Goal: Book appointment/travel/reservation

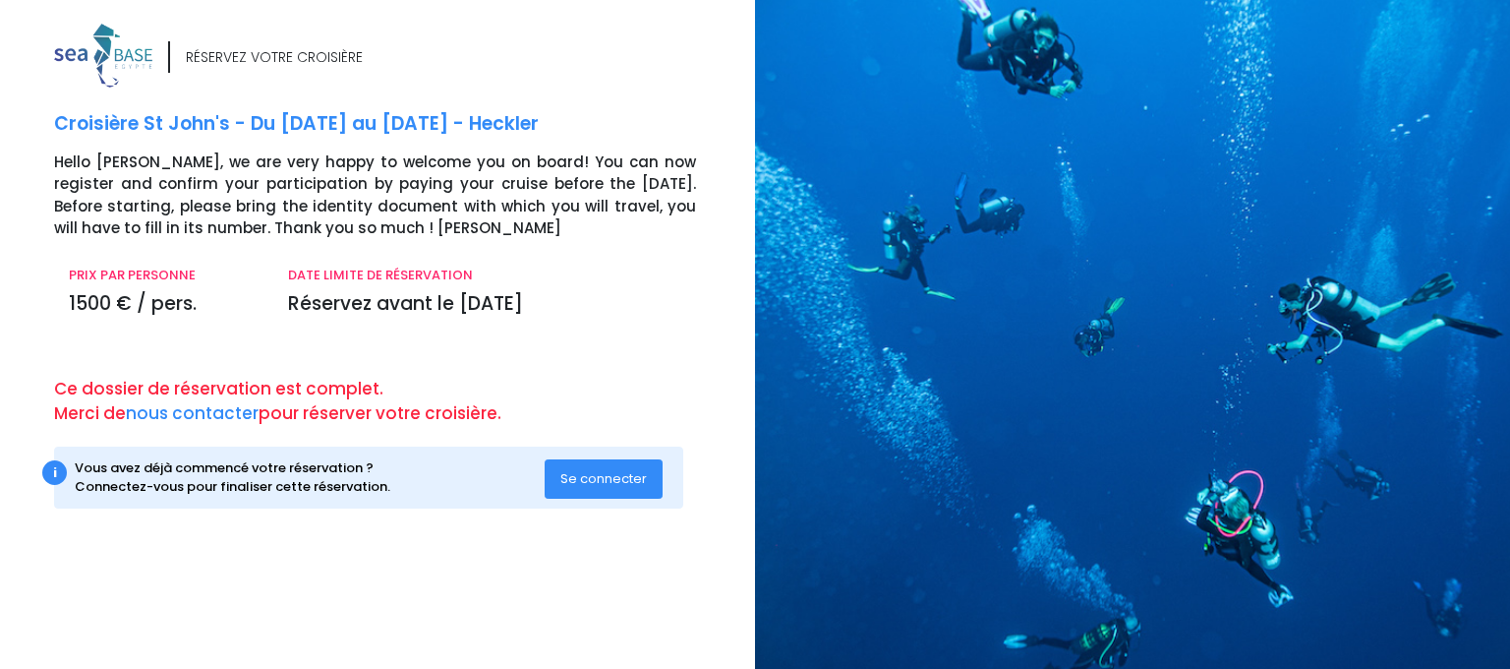
drag, startPoint x: 79, startPoint y: 467, endPoint x: 401, endPoint y: 499, distance: 324.1
click at [401, 499] on div "i Vous avez déjà commencé votre réservation ? Connectez-vous pour finaliser cet…" at bounding box center [368, 477] width 629 height 62
copy div "ous avez déjà commencé votre réservation ? Connectez-vous pour finaliser cette …"
click at [602, 479] on span "Se connecter" at bounding box center [604, 478] width 87 height 19
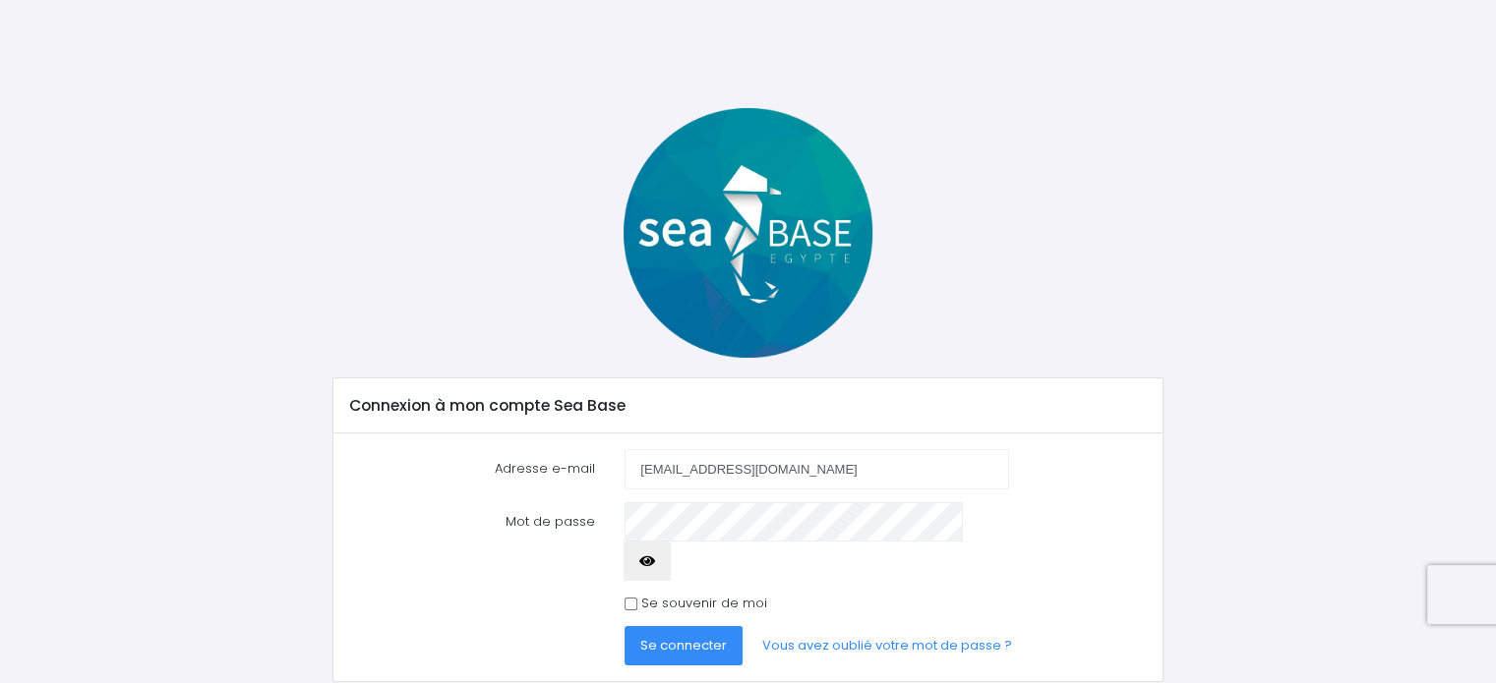
type input "klimaaa@wp.pl"
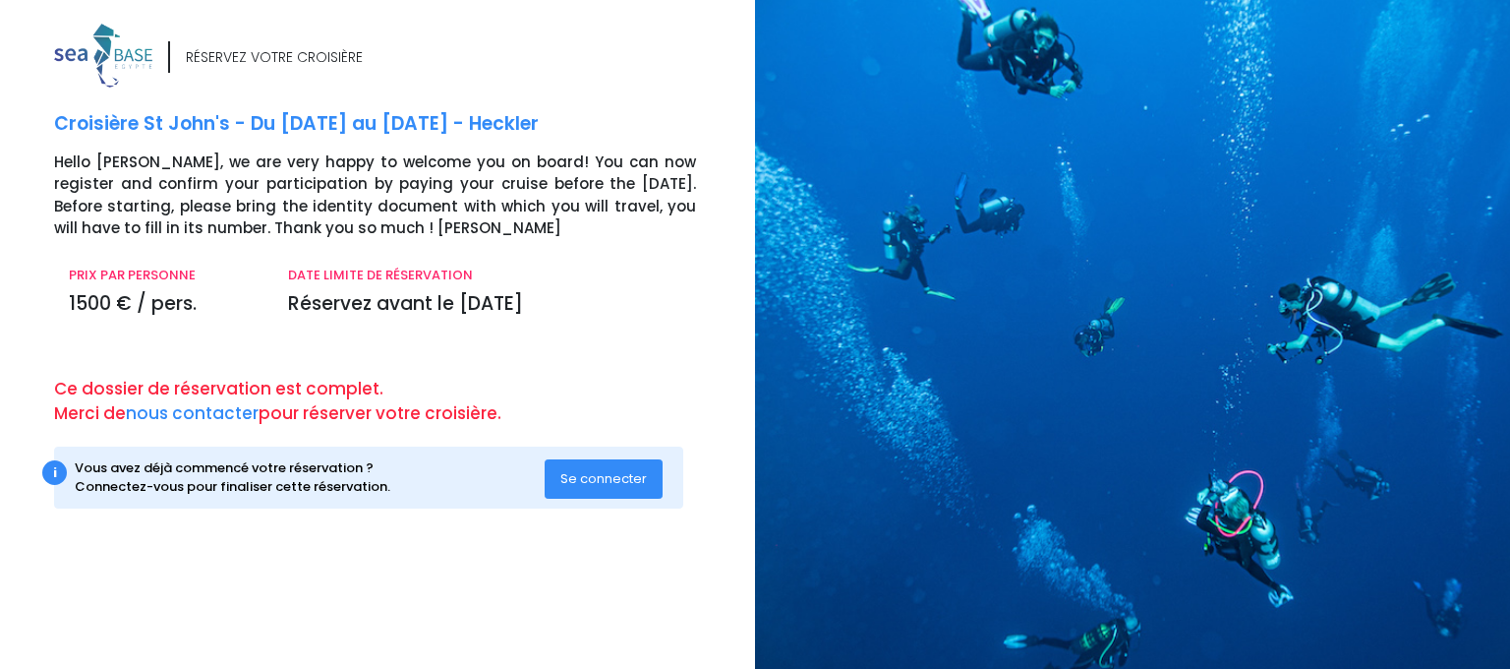
drag, startPoint x: 263, startPoint y: 378, endPoint x: 102, endPoint y: 382, distance: 160.3
click at [43, 365] on div "RÉSERVEZ VOTRE CROISIÈRE Croisière St [PERSON_NAME] - Du [DATE] au [DATE] - Hec…" at bounding box center [397, 286] width 716 height 524
copy p "Ce dossier de réservation est complet. Merci de nous contacter pour réserver vo…"
click at [574, 490] on button "Se connecter" at bounding box center [604, 478] width 118 height 39
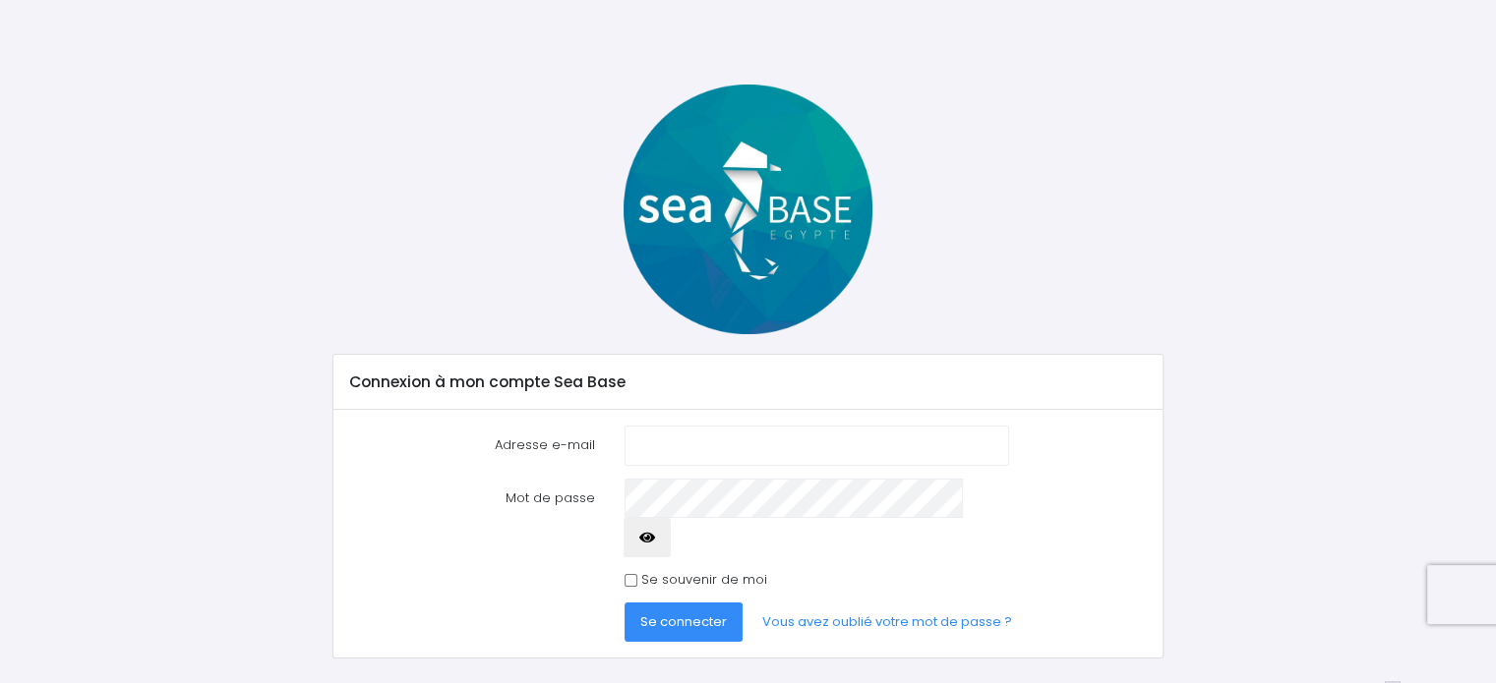
scroll to position [28, 0]
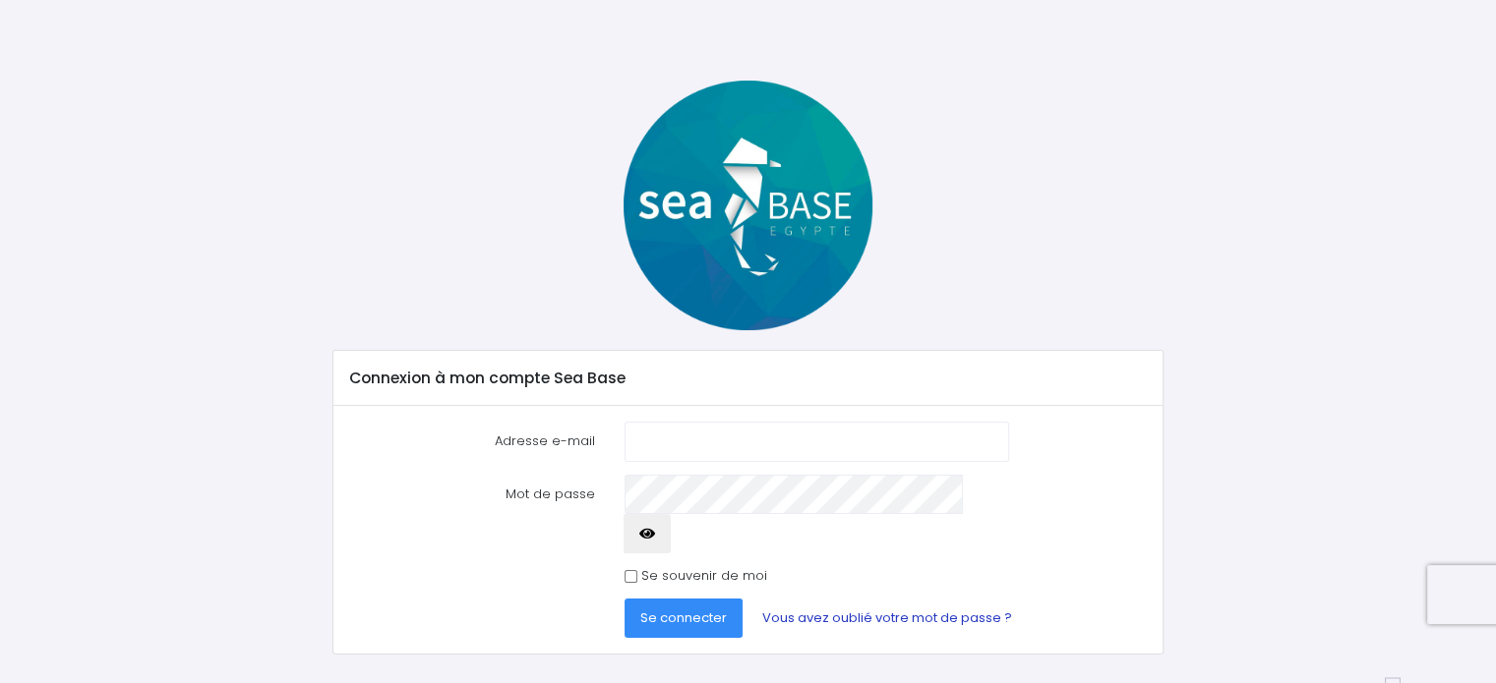
click at [881, 599] on link "Vous avez oublié votre mot de passe ?" at bounding box center [886, 618] width 281 height 39
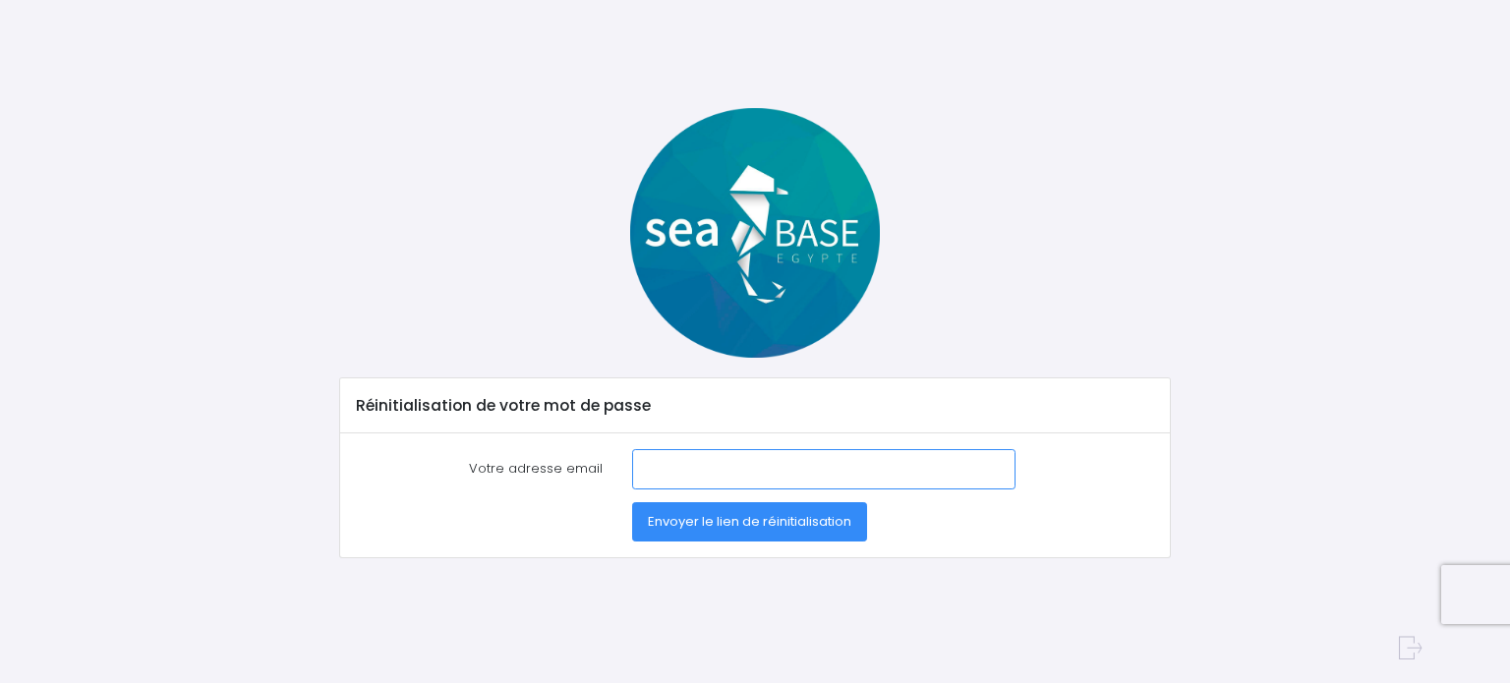
click at [655, 463] on input "Votre adresse email" at bounding box center [824, 468] width 384 height 39
type input "[EMAIL_ADDRESS][DOMAIN_NAME]"
click at [632, 502] on button "Envoyer le lien de réinitialisation" at bounding box center [749, 521] width 235 height 39
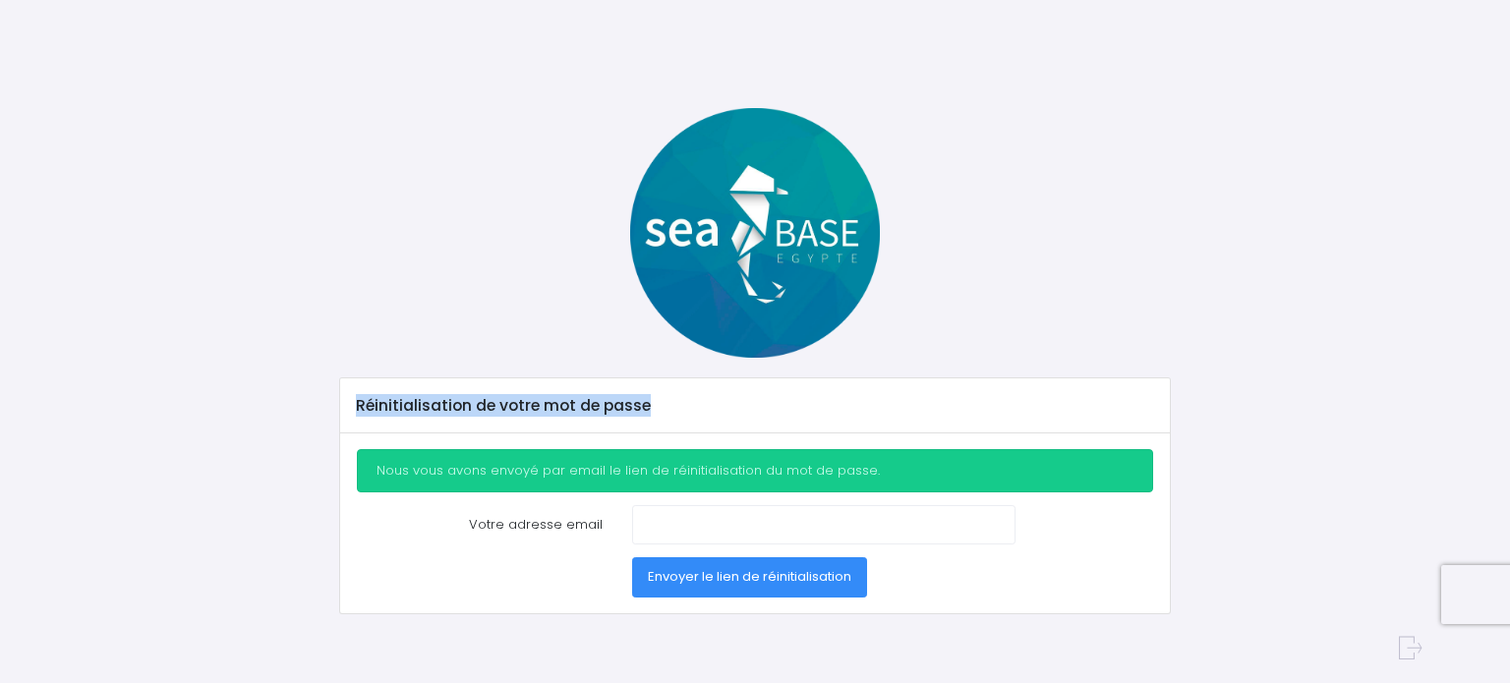
drag, startPoint x: 659, startPoint y: 411, endPoint x: 353, endPoint y: 385, distance: 306.9
click at [351, 388] on div "Réinitialisation de votre mot de passe" at bounding box center [754, 406] width 829 height 55
copy div "Réinitialisation de votre mot de passe"
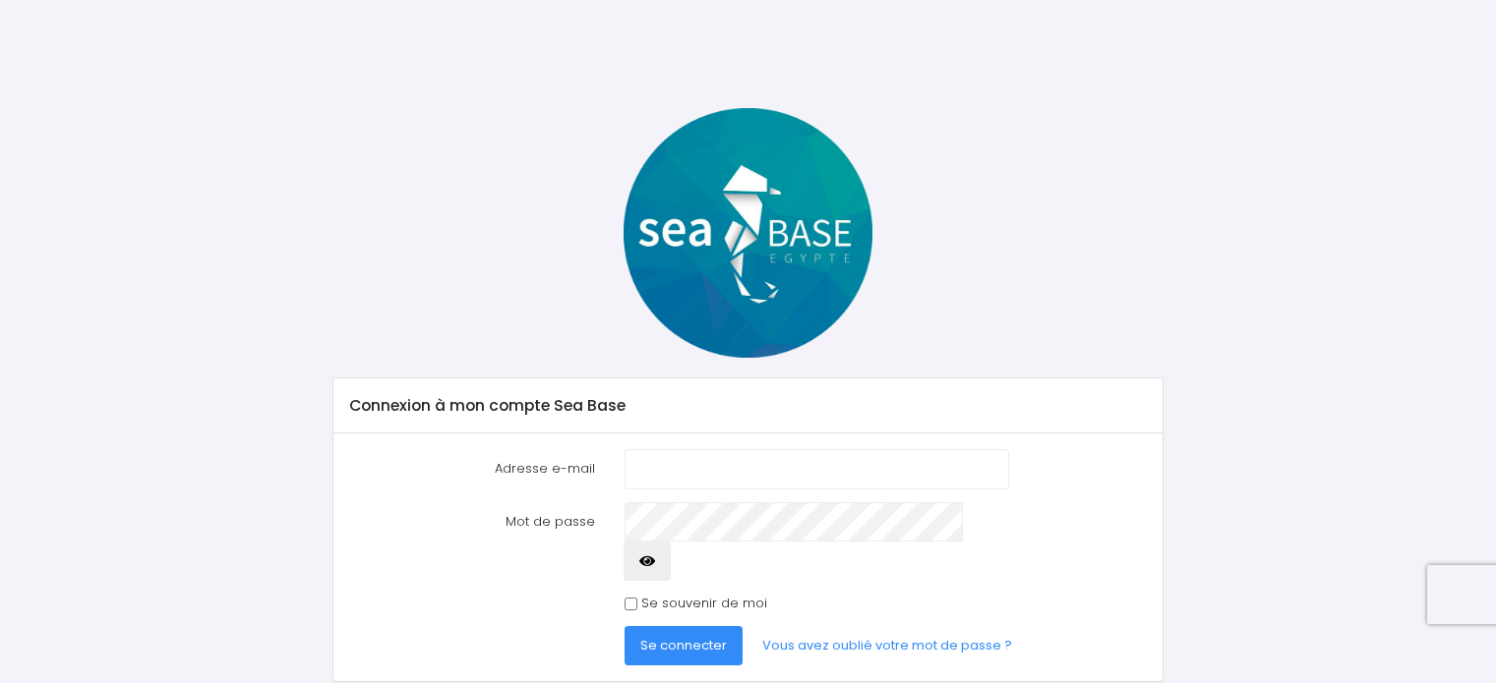
scroll to position [28, 0]
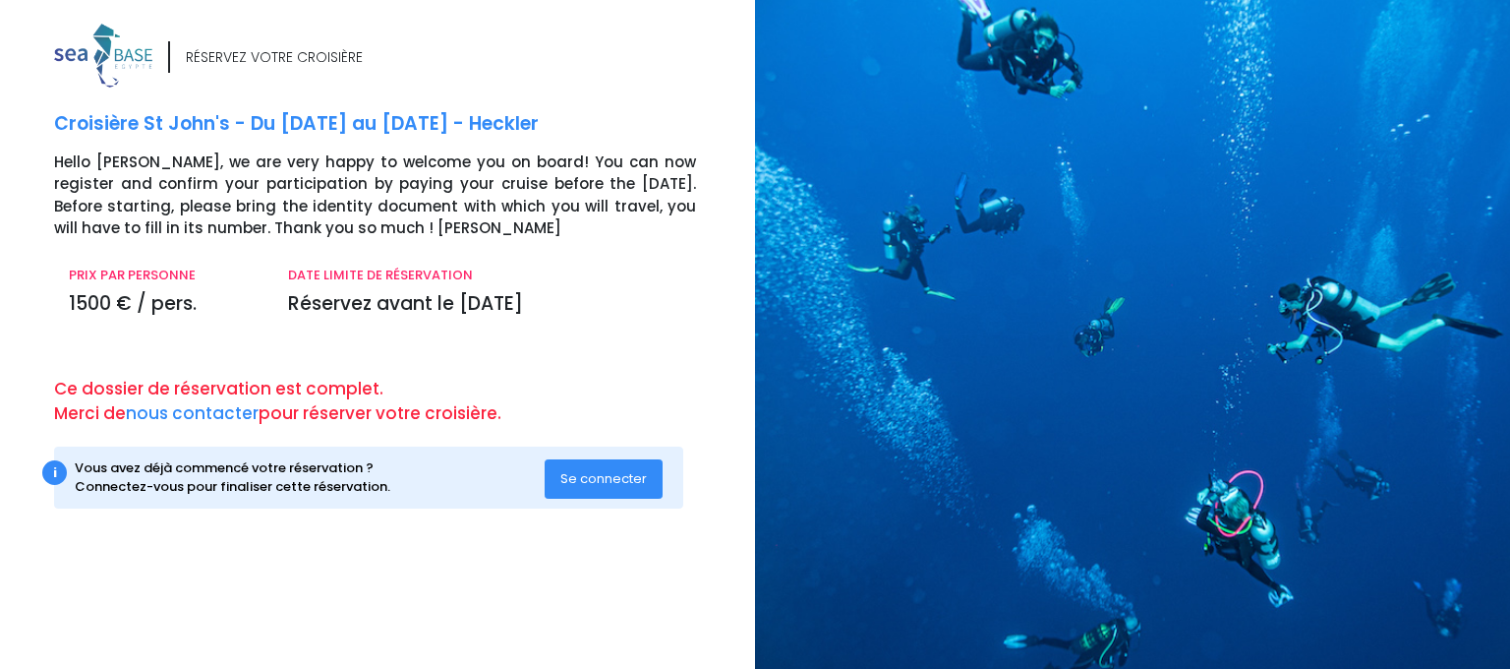
click at [596, 470] on span "Se connecter" at bounding box center [604, 478] width 87 height 19
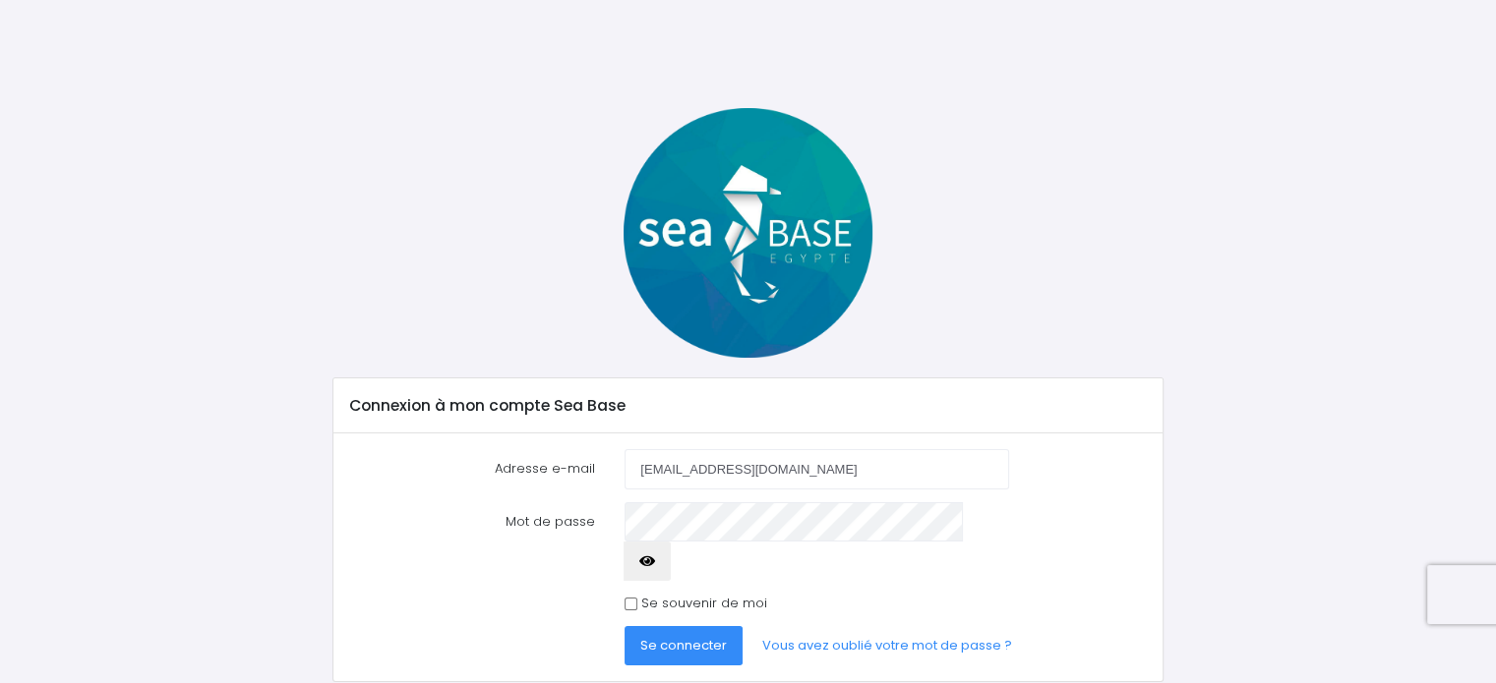
type input "[EMAIL_ADDRESS][DOMAIN_NAME]"
click at [712, 626] on button "Se connecter" at bounding box center [683, 645] width 118 height 39
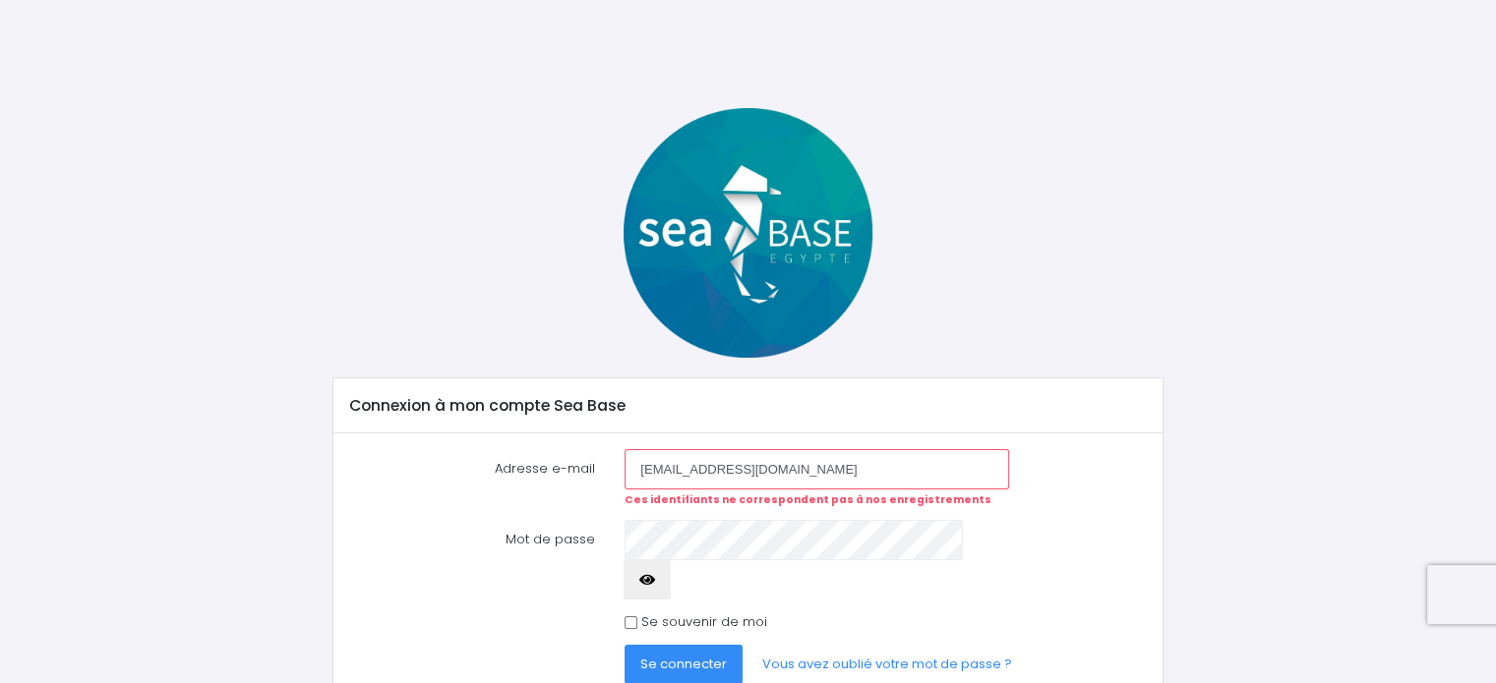
click at [814, 518] on form "Adresse e-mail [EMAIL_ADDRESS][DOMAIN_NAME] Ces identifiants ne correspondent p…" at bounding box center [747, 566] width 797 height 235
click at [624, 645] on button "Se connecter" at bounding box center [683, 664] width 118 height 39
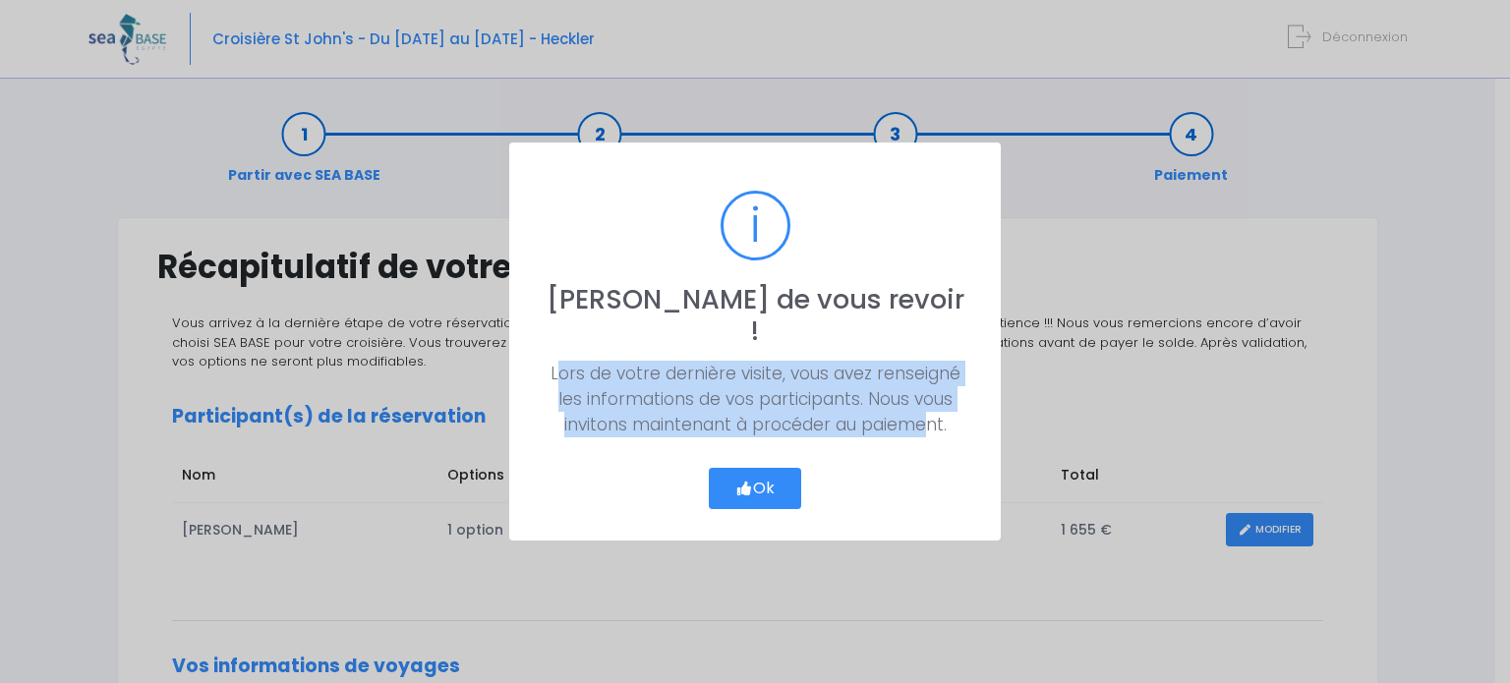
drag, startPoint x: 559, startPoint y: 354, endPoint x: 927, endPoint y: 439, distance: 378.3
click at [927, 442] on div "? ! i [PERSON_NAME] de vous revoir ! × Lors de votre dernière visite, vous avez…" at bounding box center [755, 342] width 492 height 398
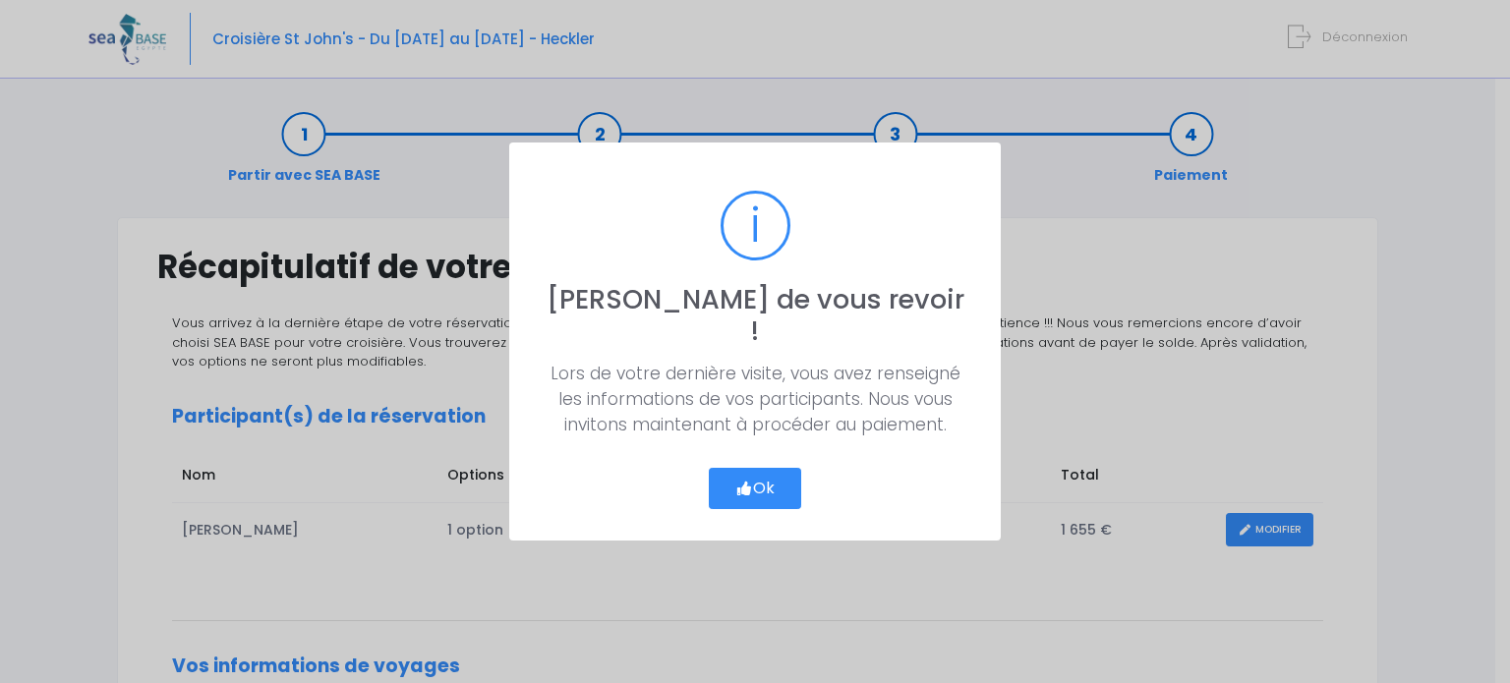
click at [936, 426] on div "? ! i [PERSON_NAME] de vous revoir ! × Lors de votre dernière visite, vous avez…" at bounding box center [755, 342] width 492 height 398
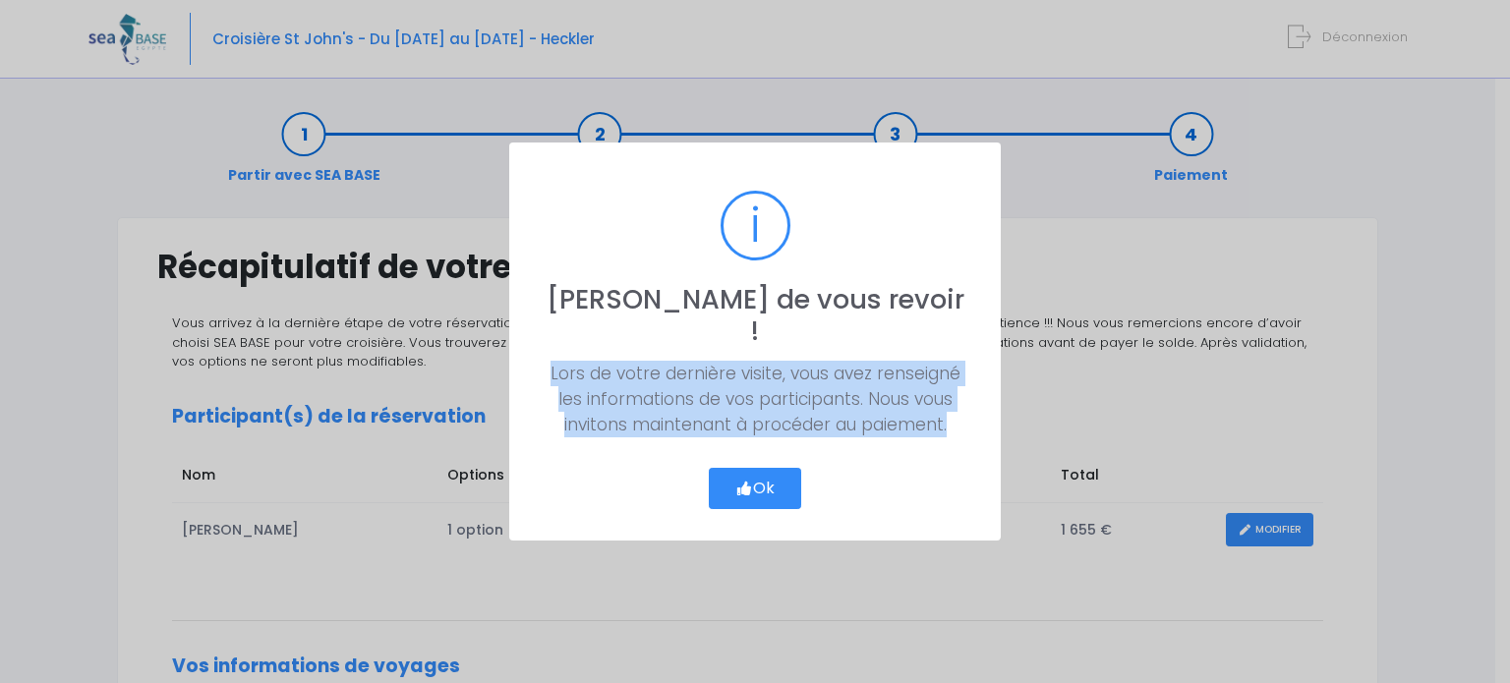
drag, startPoint x: 891, startPoint y: 394, endPoint x: 546, endPoint y: 348, distance: 348.2
click at [546, 361] on div "Lors de votre dernière visite, vous avez renseigné les informations de vos part…" at bounding box center [756, 399] width 428 height 77
copy div "Lors de votre dernière visite, vous avez renseigné les informations de vos part…"
click at [763, 474] on button "Ok" at bounding box center [755, 488] width 92 height 41
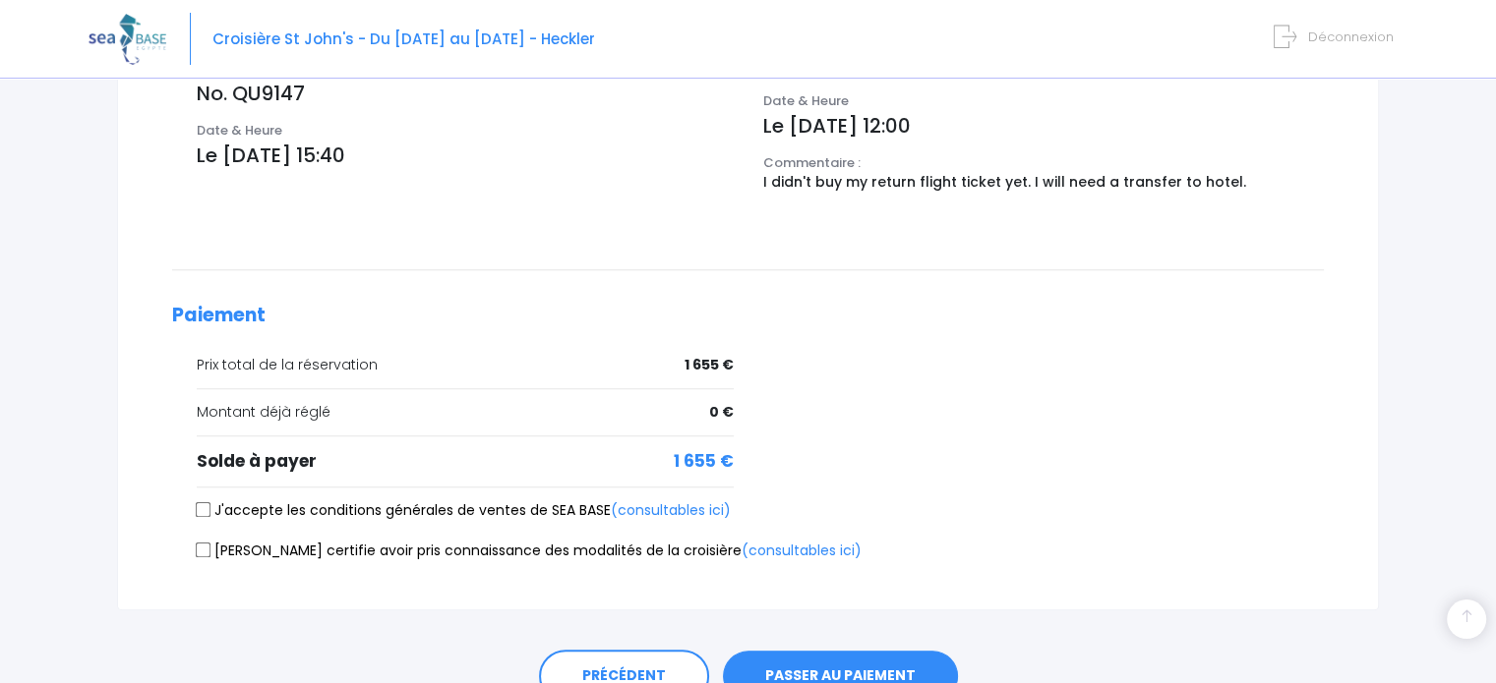
scroll to position [828, 0]
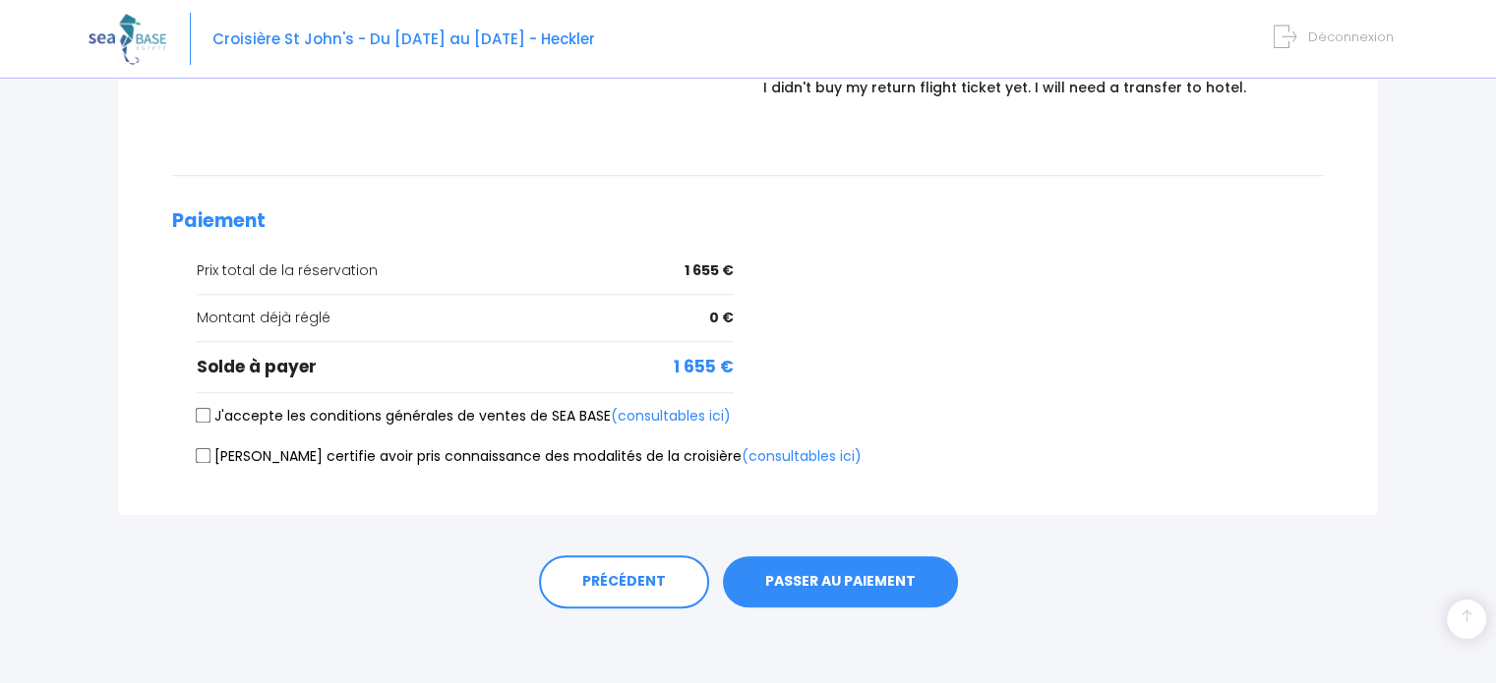
click at [207, 416] on input "J'accepte les conditions générales de ventes de SEA BASE (consultables ici)" at bounding box center [204, 416] width 16 height 16
checkbox input "true"
click at [207, 448] on input "[PERSON_NAME] certifie avoir pris connaissance des modalités de la croisière (c…" at bounding box center [204, 456] width 16 height 16
checkbox input "true"
click at [614, 601] on link "PRÉCÉDENT" at bounding box center [624, 582] width 170 height 53
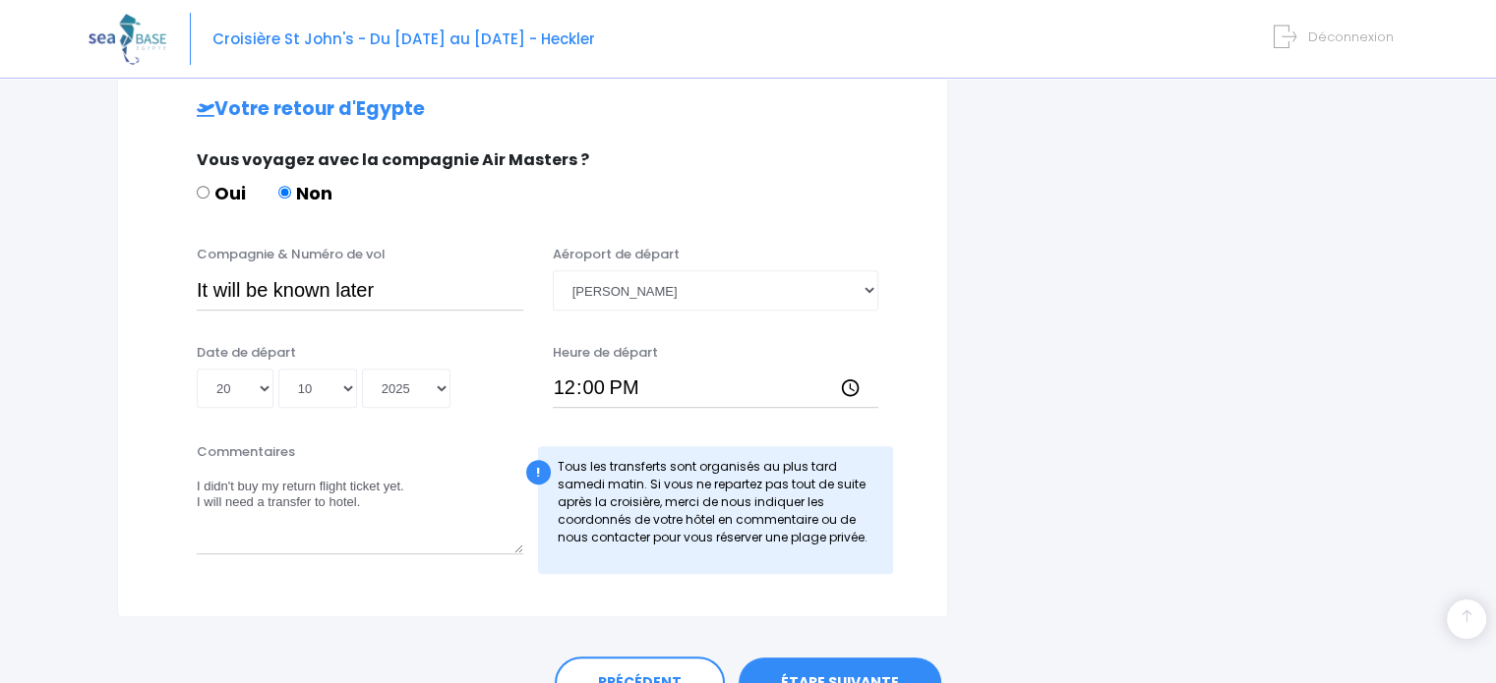
scroll to position [1042, 0]
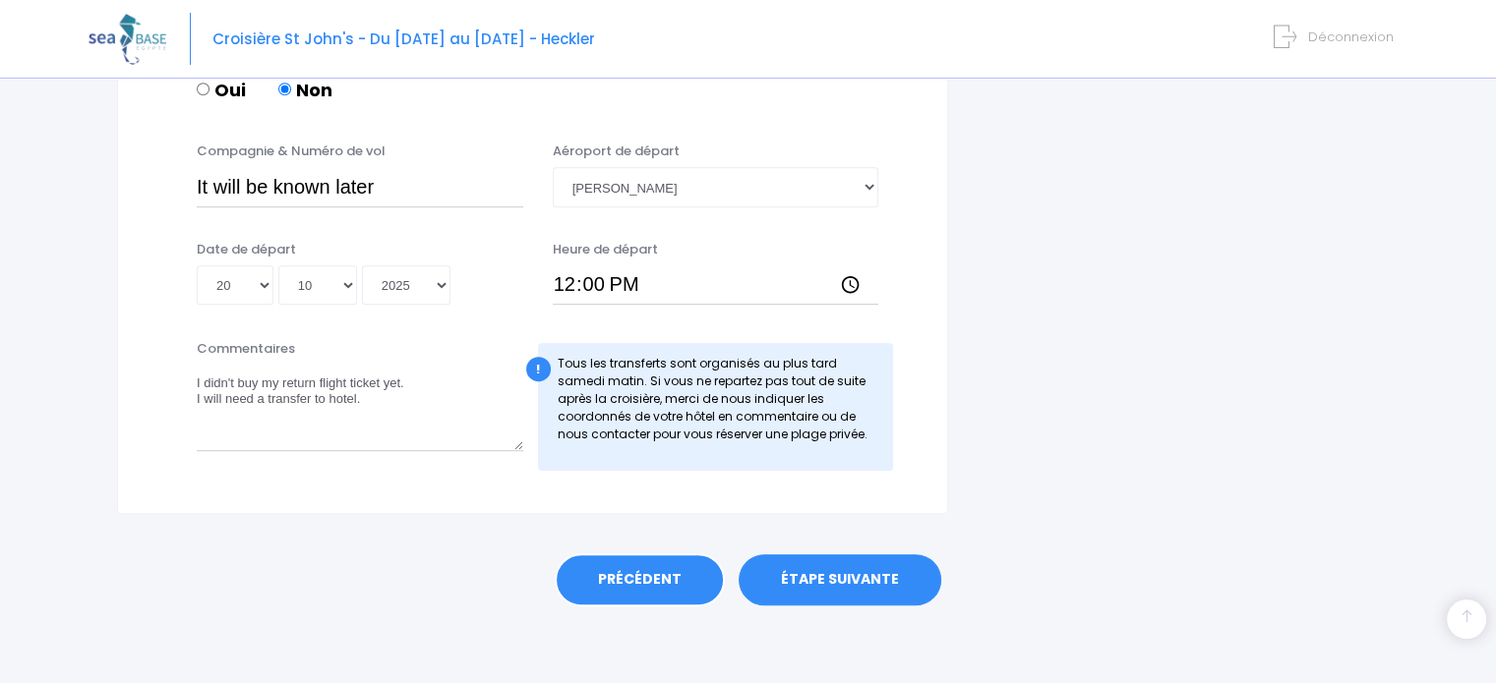
click at [658, 595] on link "PRÉCÉDENT" at bounding box center [640, 580] width 170 height 53
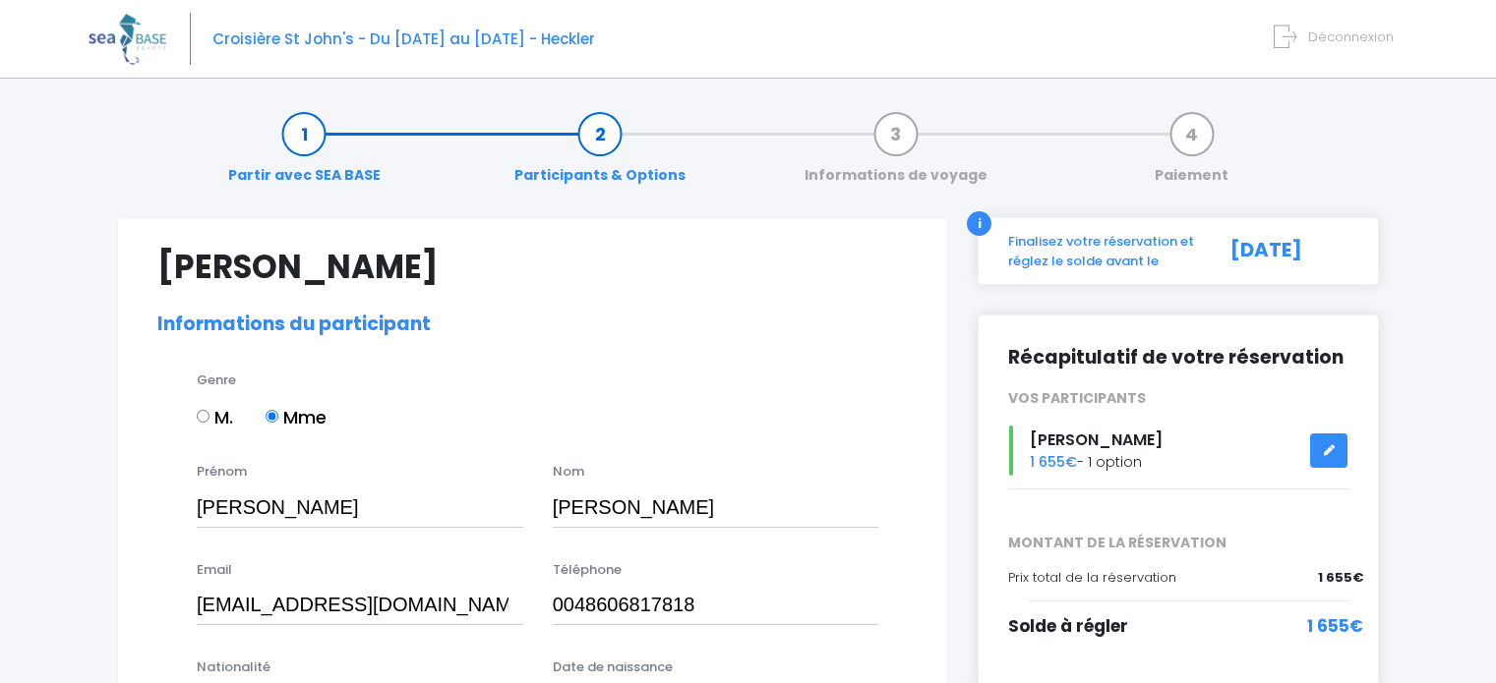
select select "[GEOGRAPHIC_DATA]"
select select "PADI Rescue diver"
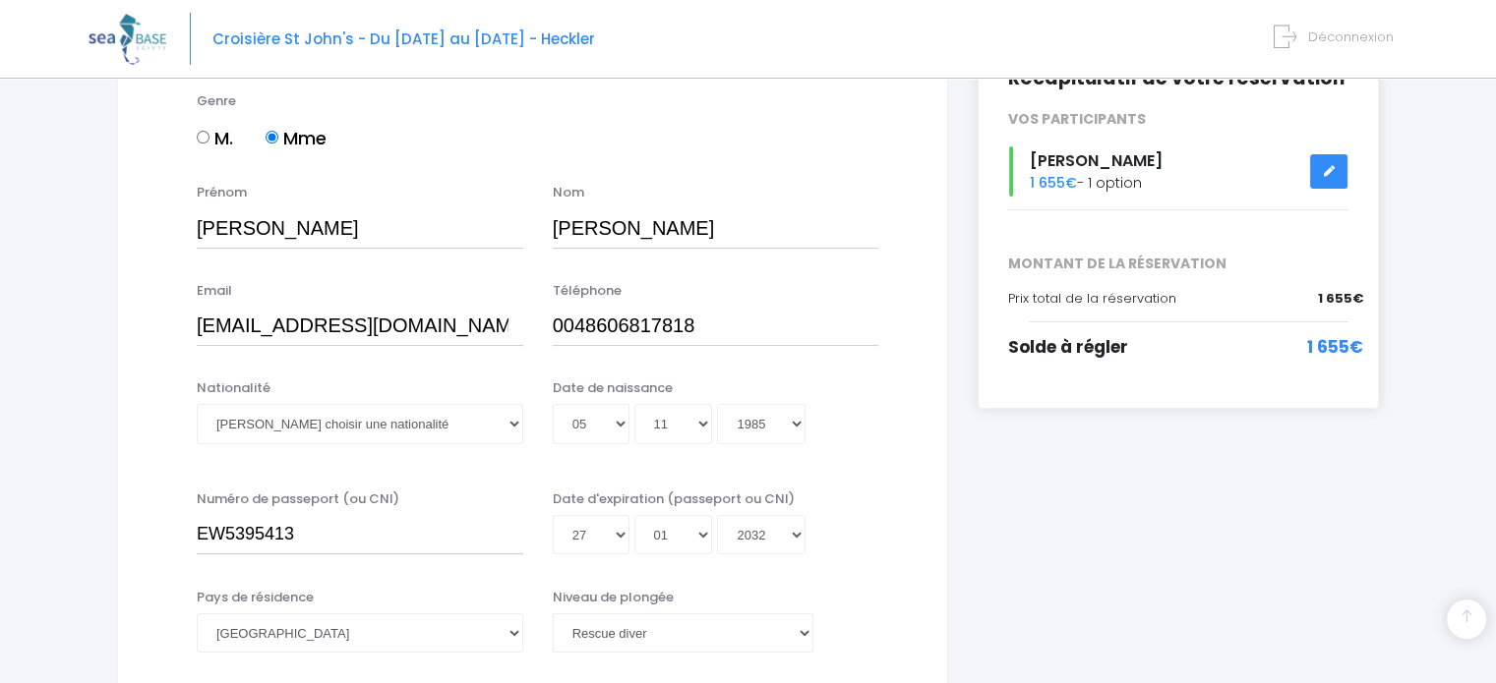
scroll to position [393, 0]
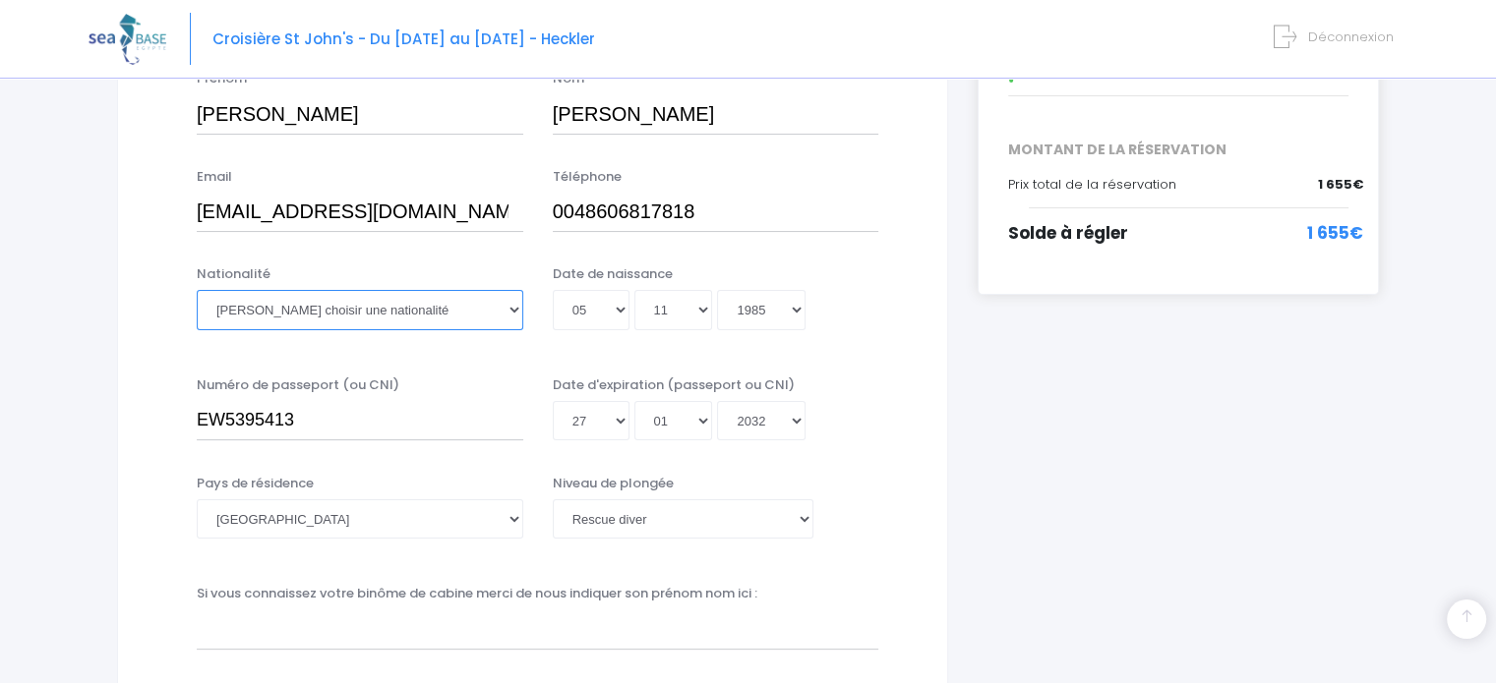
click at [480, 308] on select "Veuillez choisir une nationalité Afghane Albanaise Algerienne Allemande America…" at bounding box center [360, 309] width 326 height 39
select select "Polonaise"
click at [197, 290] on select "Veuillez choisir une nationalité Afghane Albanaise Algerienne Allemande America…" at bounding box center [360, 309] width 326 height 39
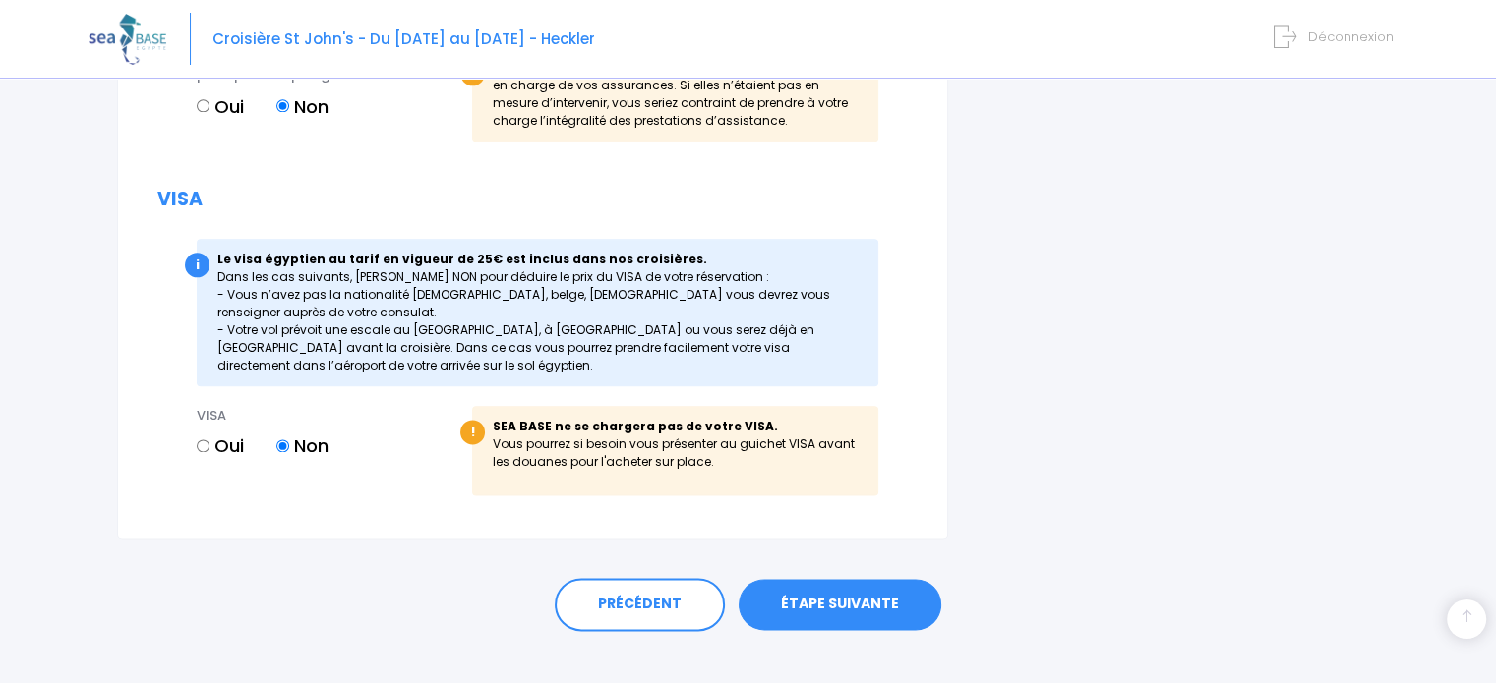
scroll to position [2435, 0]
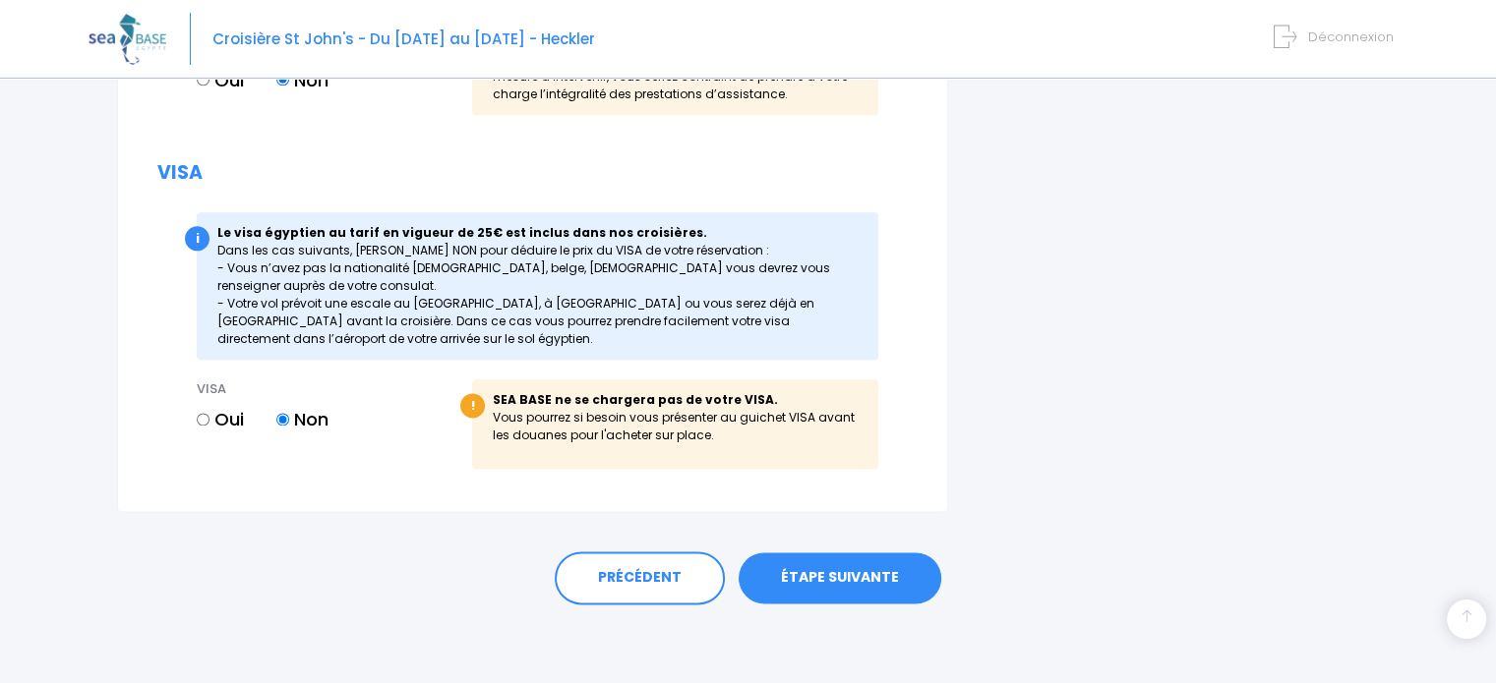
click at [824, 582] on link "ÉTAPE SUIVANTE" at bounding box center [839, 578] width 203 height 51
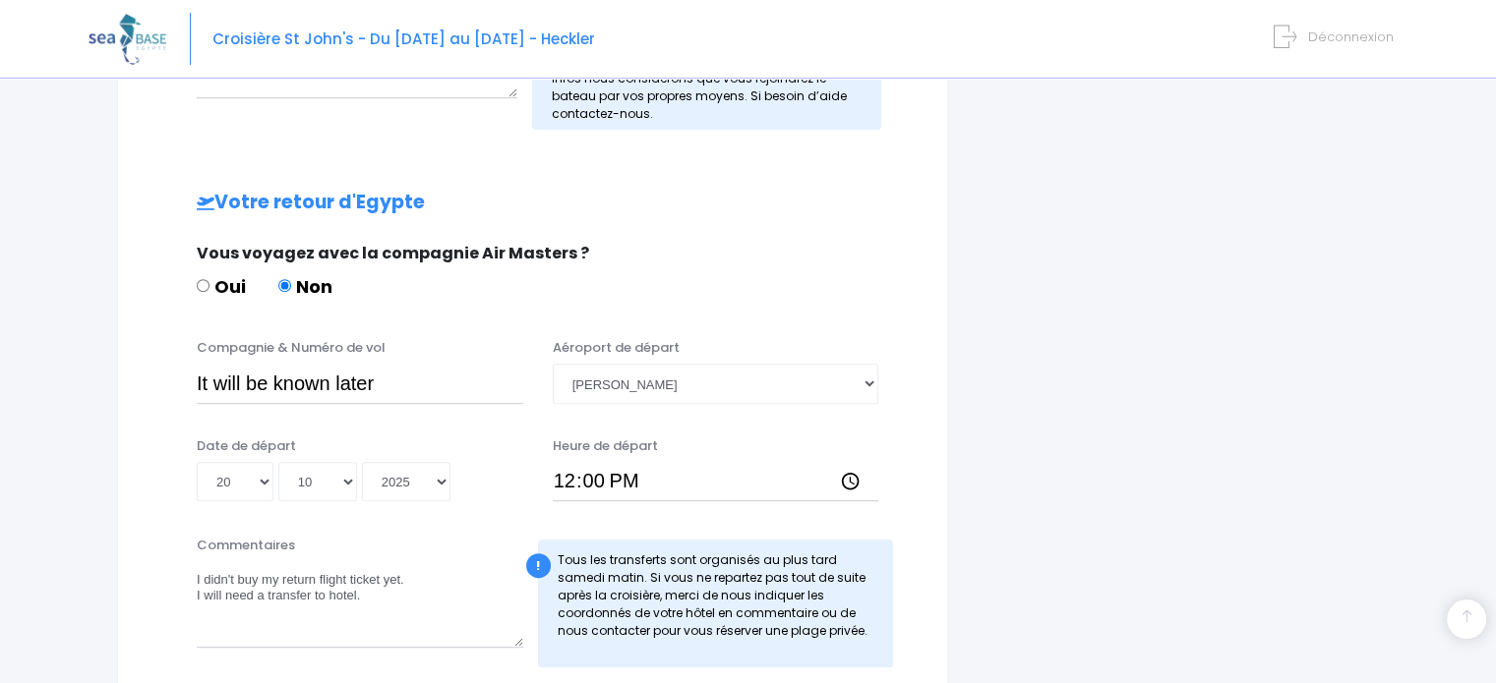
scroll to position [1042, 0]
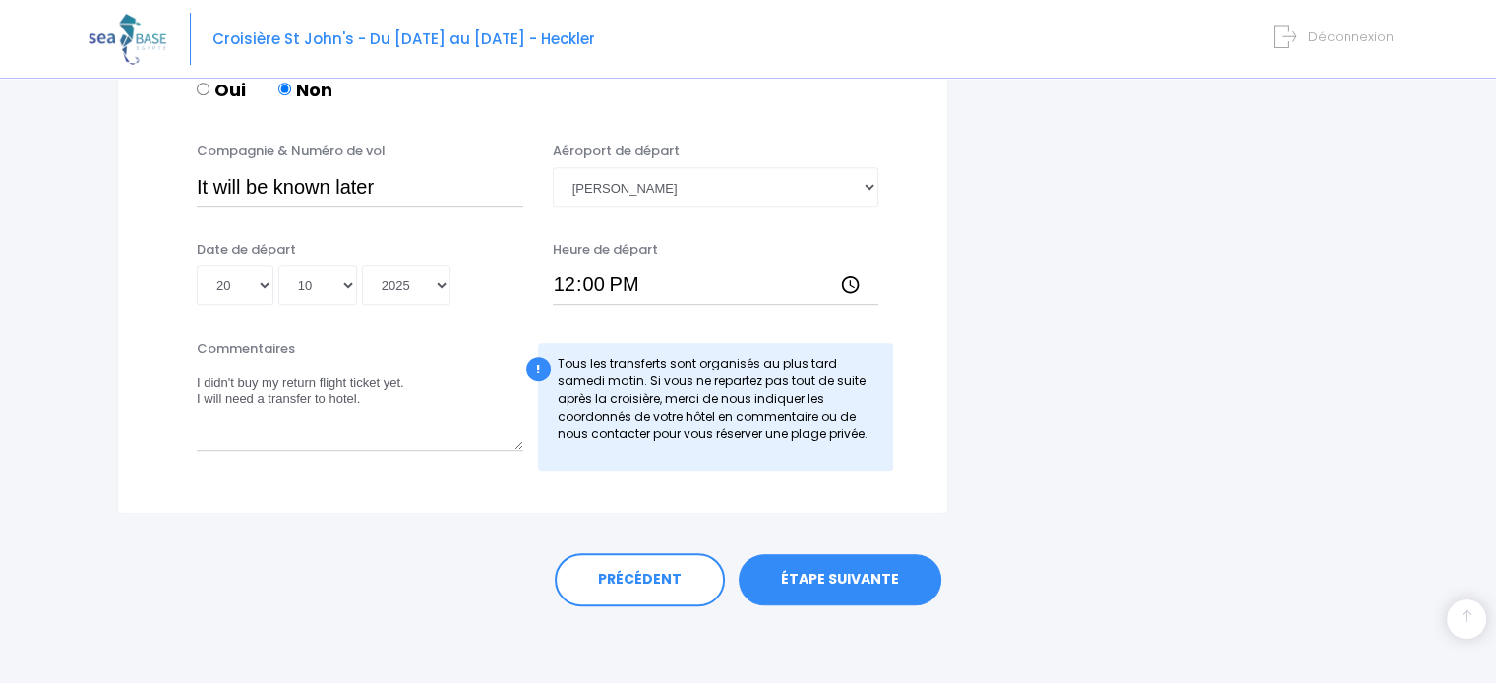
click at [832, 577] on link "ÉTAPE SUIVANTE" at bounding box center [839, 580] width 203 height 51
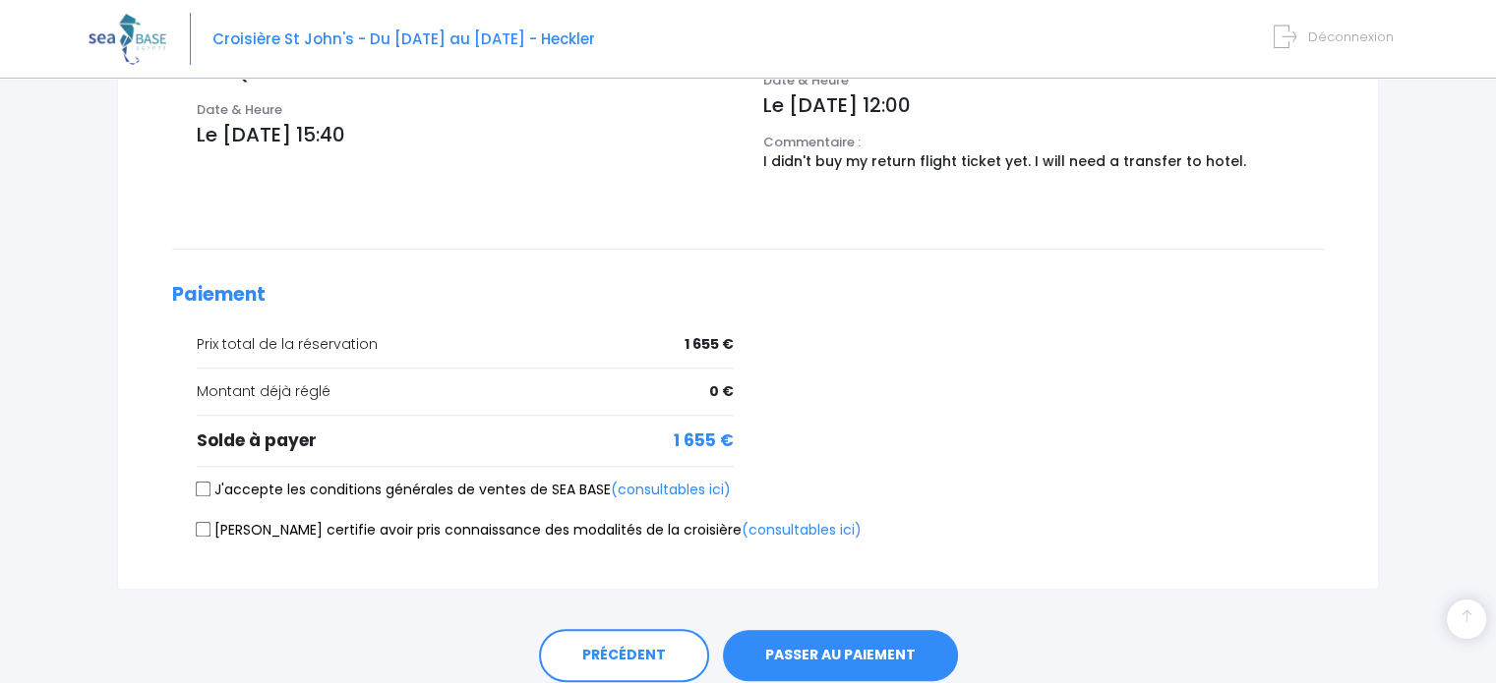
scroll to position [828, 0]
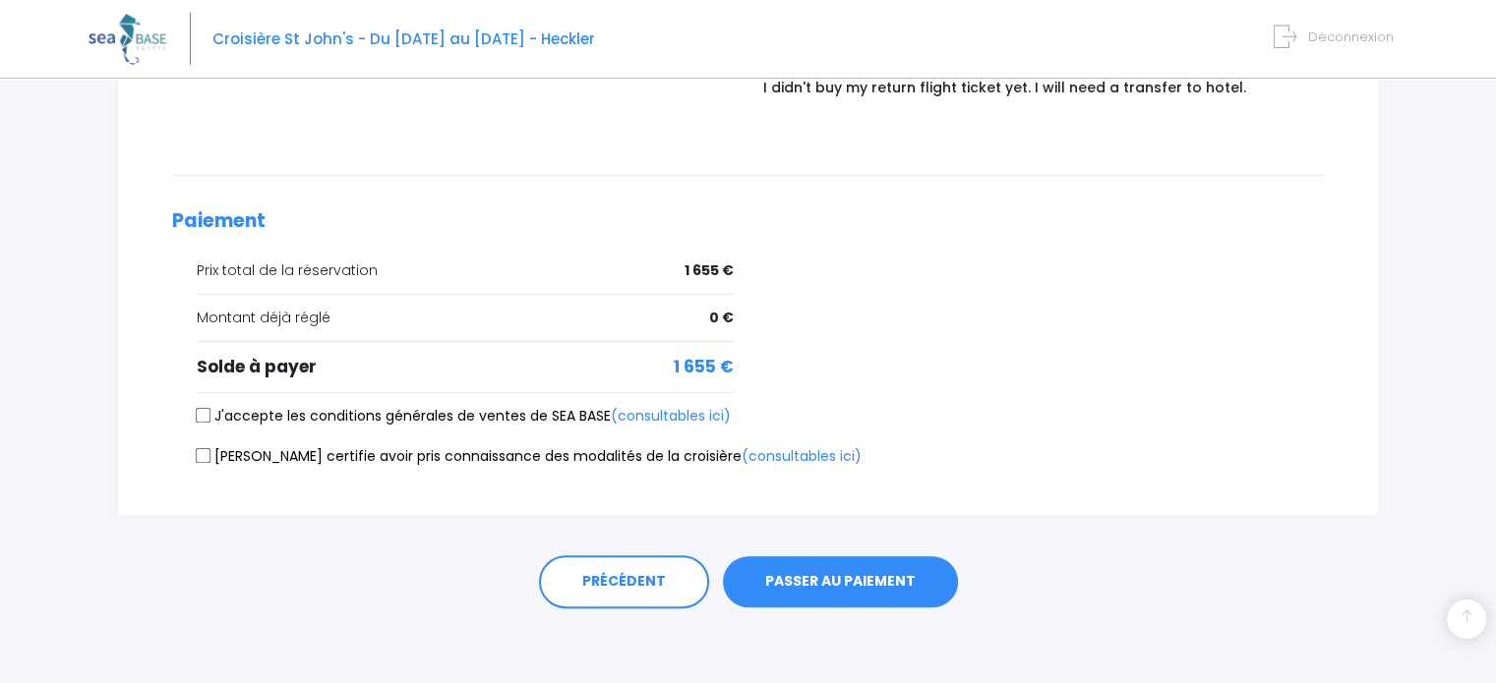
click at [208, 411] on input "J'accepte les conditions générales de ventes de SEA BASE (consultables ici)" at bounding box center [204, 416] width 16 height 16
checkbox input "true"
click at [208, 451] on input "[PERSON_NAME] certifie avoir pris connaissance des modalités de la croisière (c…" at bounding box center [204, 456] width 16 height 16
checkbox input "true"
click at [848, 587] on button "PASSER AU PAIEMENT" at bounding box center [840, 582] width 235 height 51
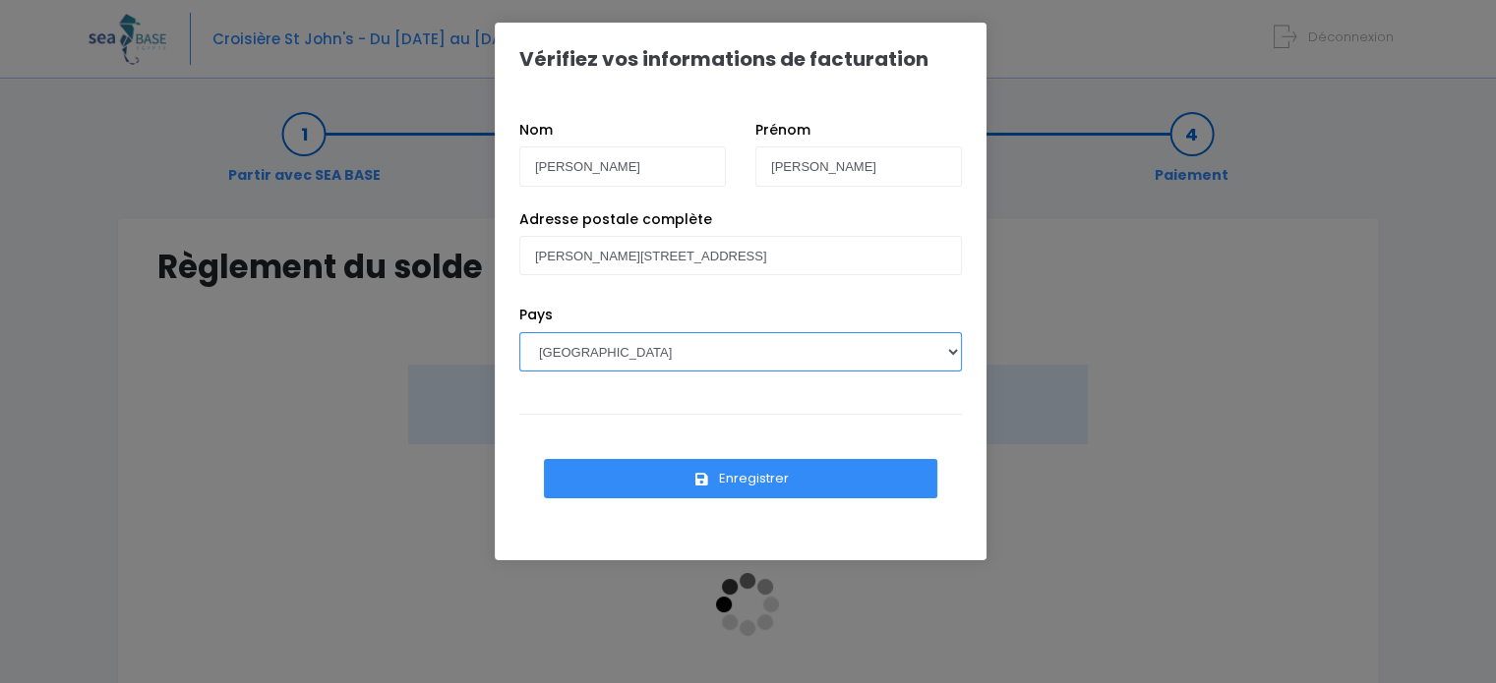
click at [639, 346] on select "[GEOGRAPHIC_DATA] [GEOGRAPHIC_DATA], [GEOGRAPHIC_DATA] [GEOGRAPHIC_DATA] [GEOGR…" at bounding box center [740, 351] width 443 height 39
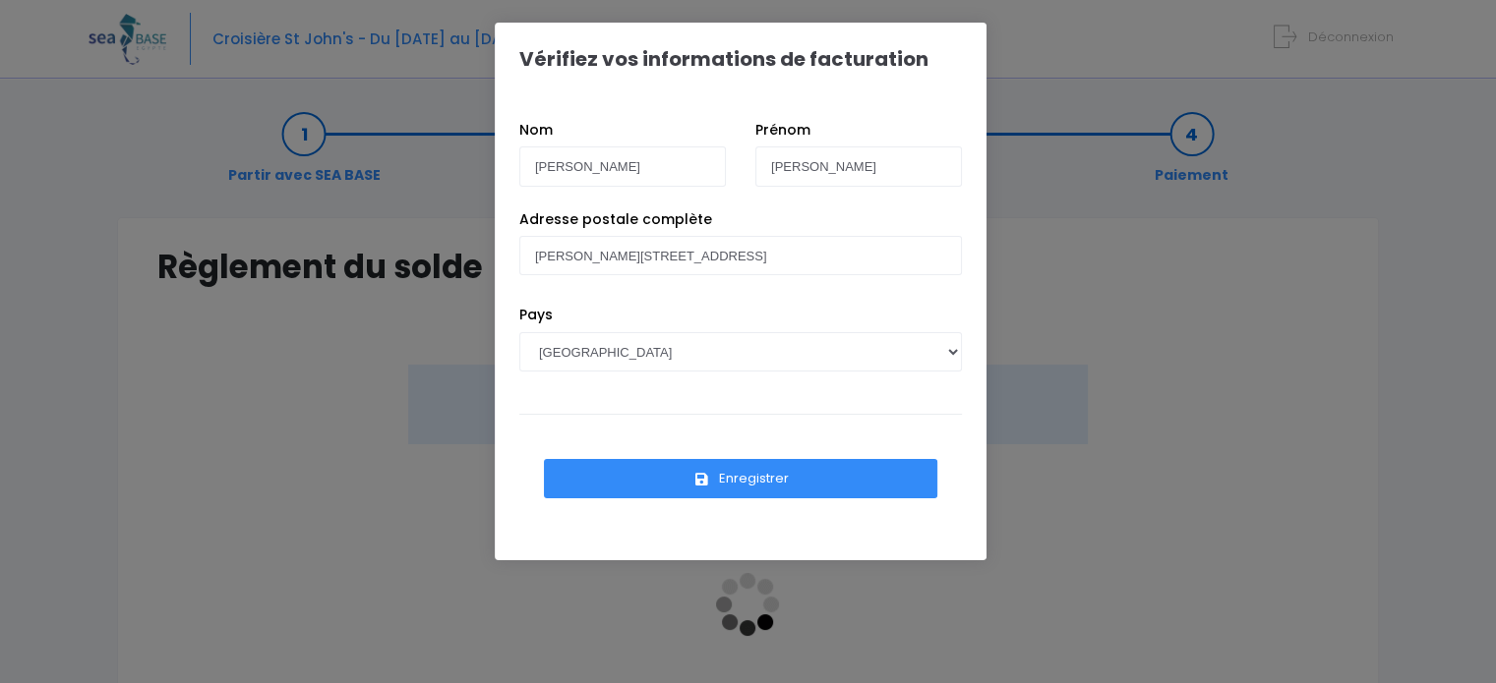
click at [907, 406] on div "Pays [GEOGRAPHIC_DATA] [GEOGRAPHIC_DATA], [GEOGRAPHIC_DATA] [GEOGRAPHIC_DATA] […" at bounding box center [740, 359] width 472 height 109
drag, startPoint x: 568, startPoint y: 322, endPoint x: 521, endPoint y: 325, distance: 47.3
click at [521, 325] on div "Pays [GEOGRAPHIC_DATA] [GEOGRAPHIC_DATA], [GEOGRAPHIC_DATA] [GEOGRAPHIC_DATA] […" at bounding box center [740, 353] width 472 height 96
copy label "Pays"
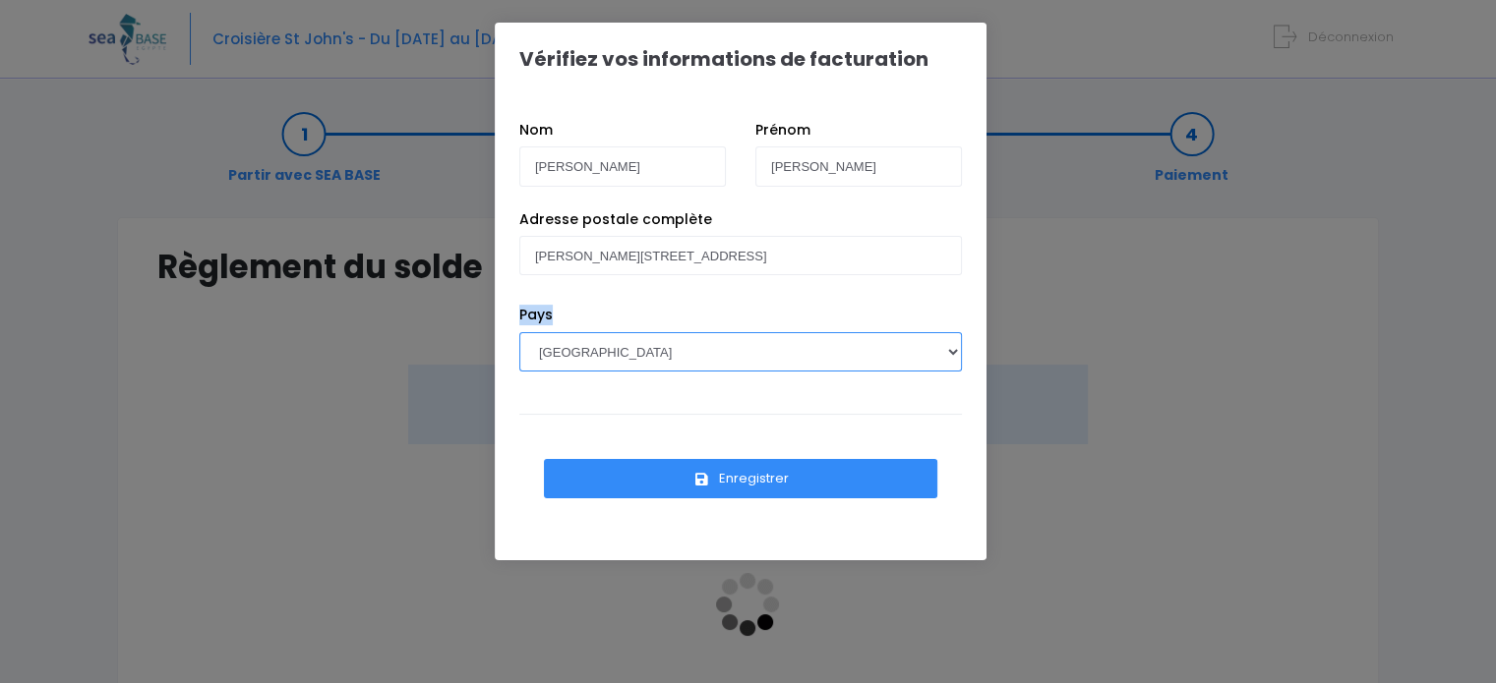
click at [642, 357] on select "[GEOGRAPHIC_DATA] [GEOGRAPHIC_DATA], [GEOGRAPHIC_DATA] [GEOGRAPHIC_DATA] [GEOGR…" at bounding box center [740, 351] width 443 height 39
select select "PL"
click at [519, 332] on select "[GEOGRAPHIC_DATA] [GEOGRAPHIC_DATA], [GEOGRAPHIC_DATA] [GEOGRAPHIC_DATA] [GEOGR…" at bounding box center [740, 351] width 443 height 39
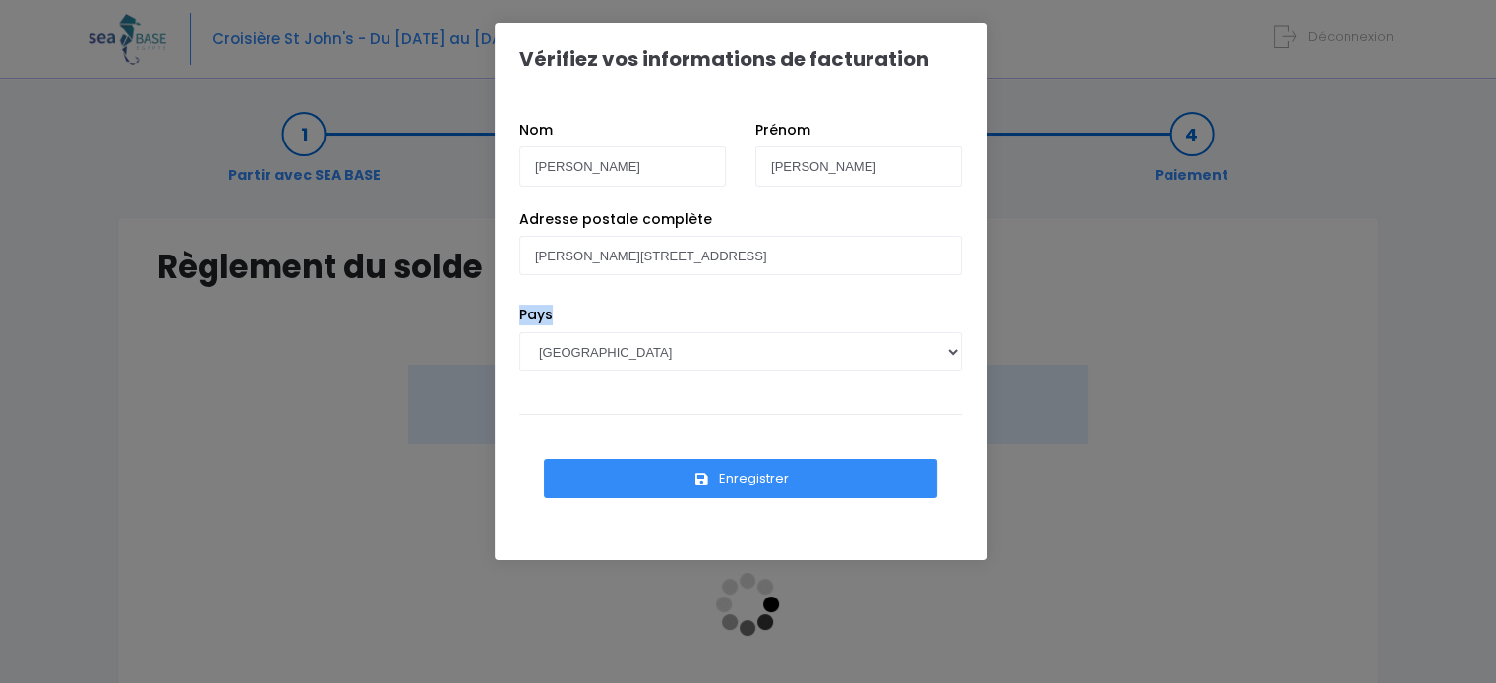
click at [781, 472] on button "Enregistrer" at bounding box center [740, 478] width 393 height 39
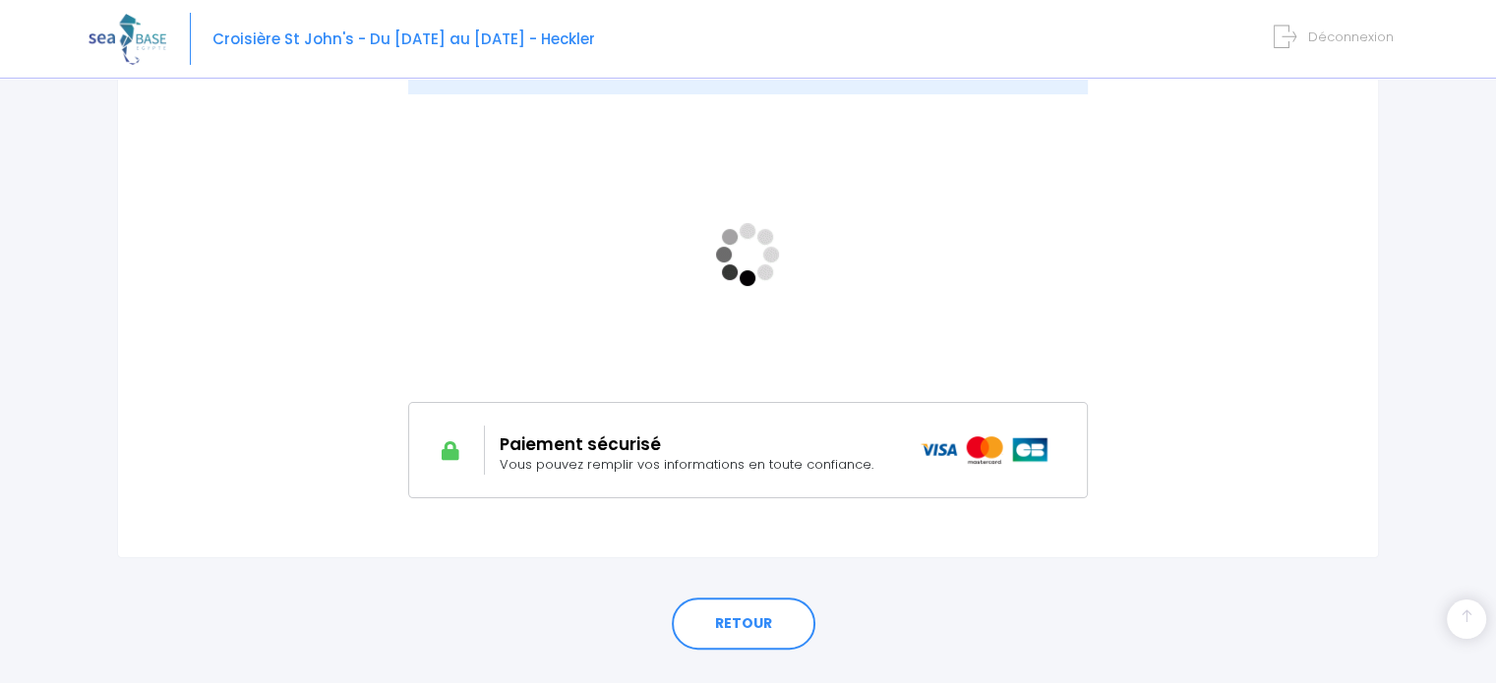
scroll to position [393, 0]
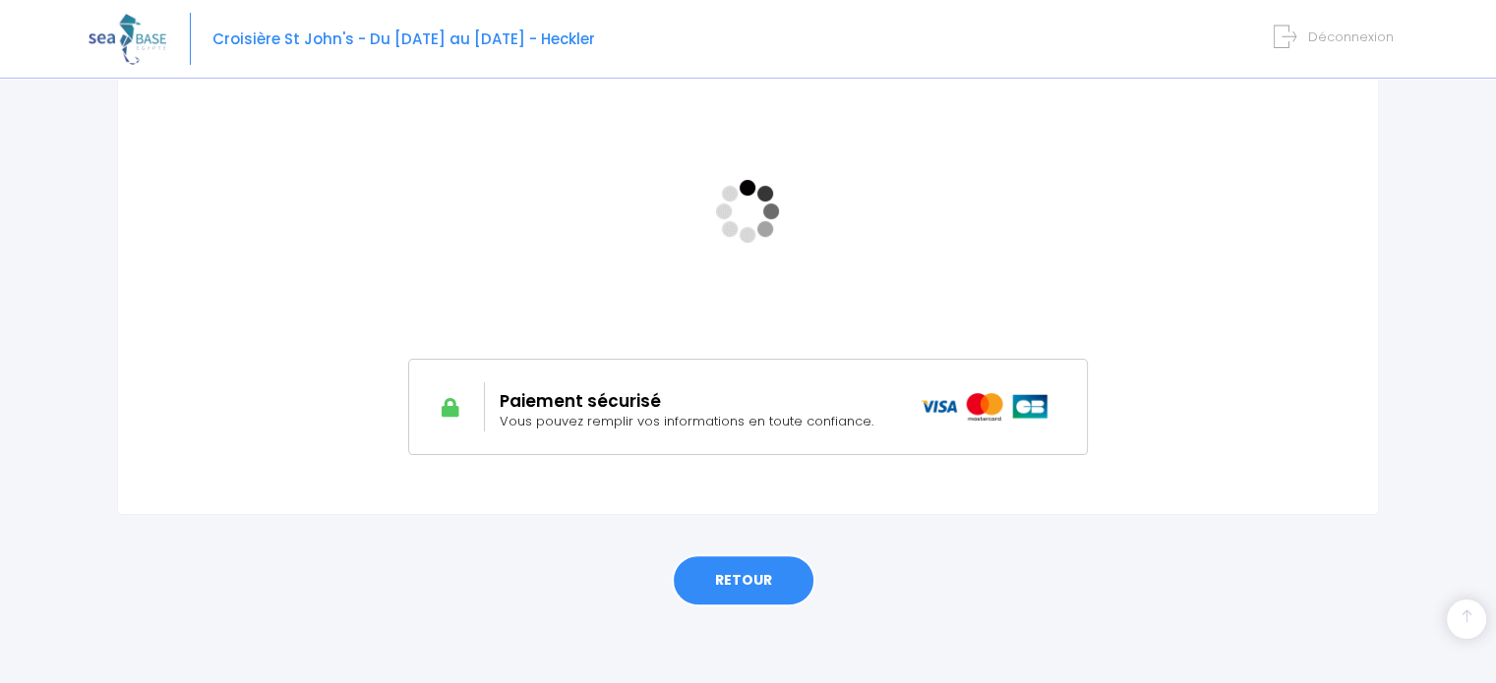
click at [754, 581] on link "RETOUR" at bounding box center [744, 581] width 144 height 53
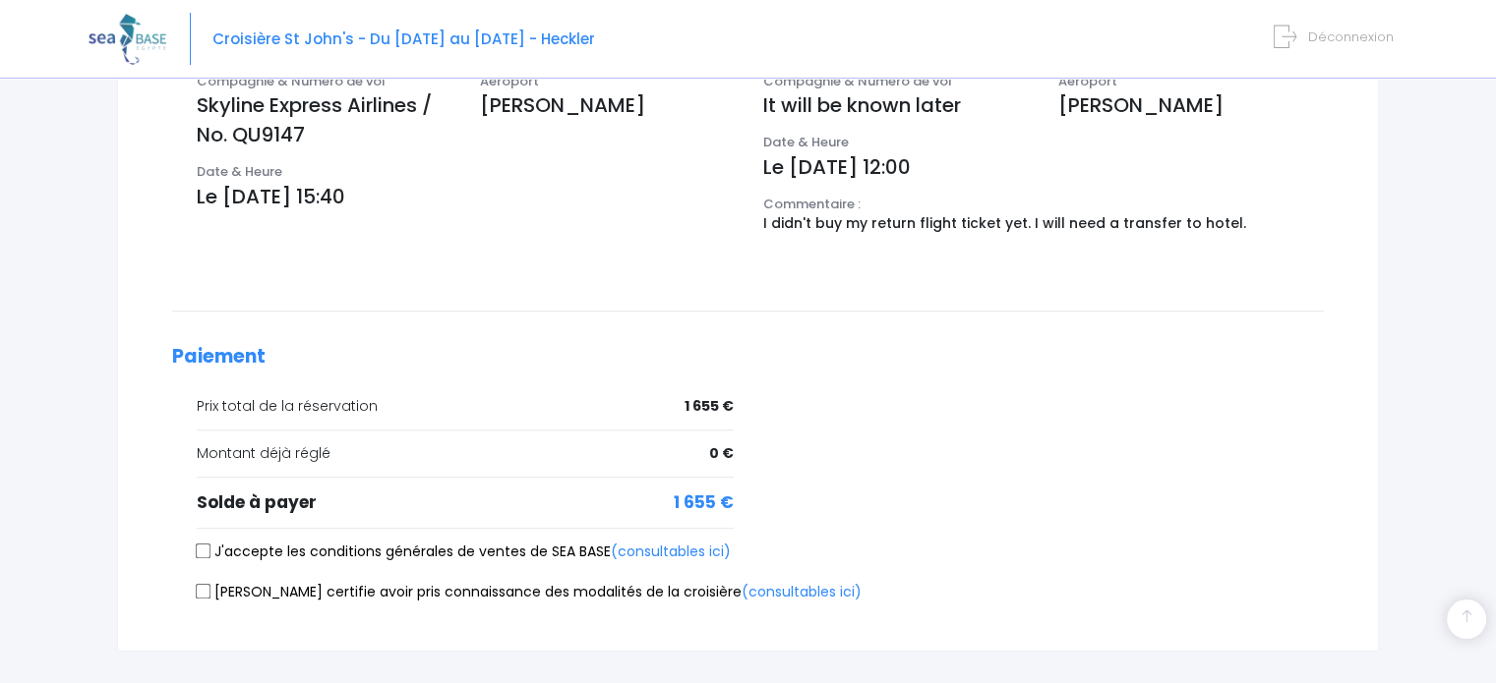
scroll to position [828, 0]
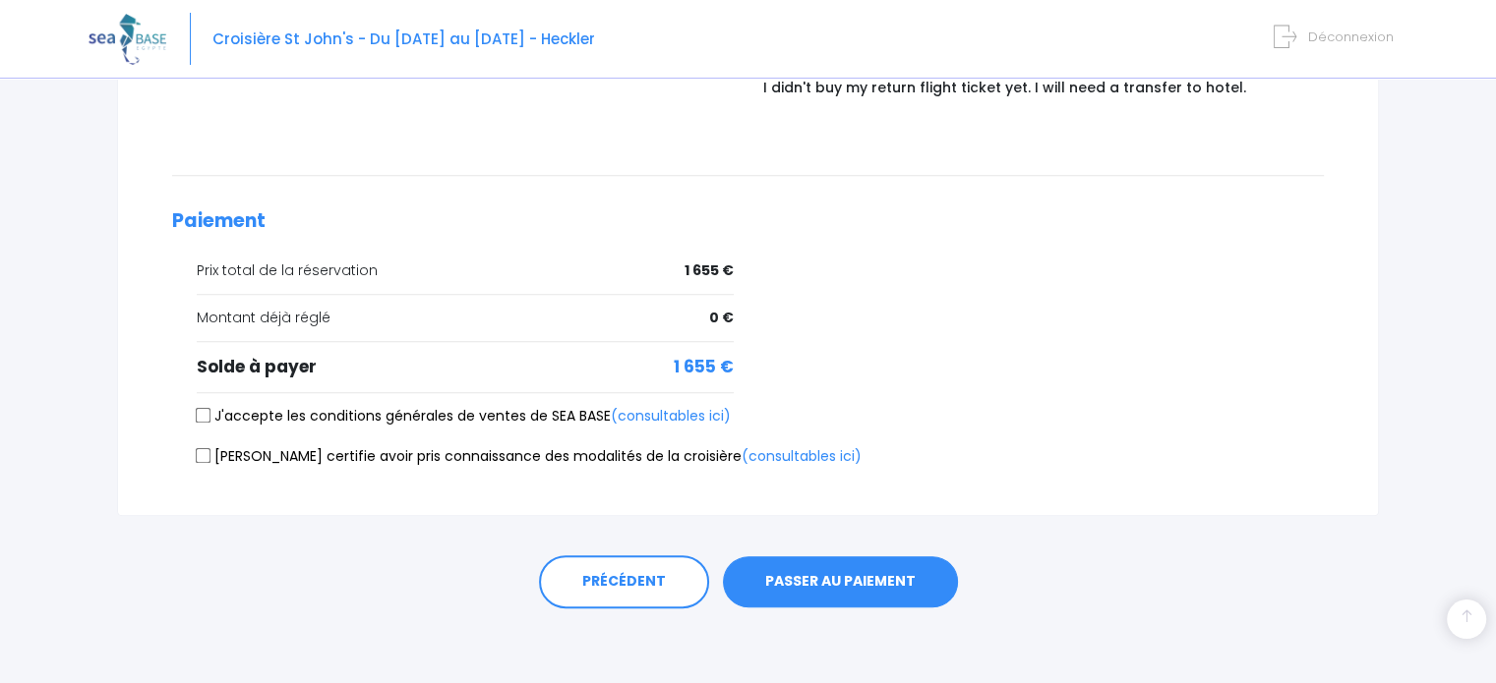
click at [201, 412] on input "J'accepte les conditions générales de ventes de SEA BASE (consultables ici)" at bounding box center [204, 416] width 16 height 16
checkbox input "true"
click at [208, 448] on input "[PERSON_NAME] certifie avoir pris connaissance des modalités de la croisière (c…" at bounding box center [204, 456] width 16 height 16
checkbox input "true"
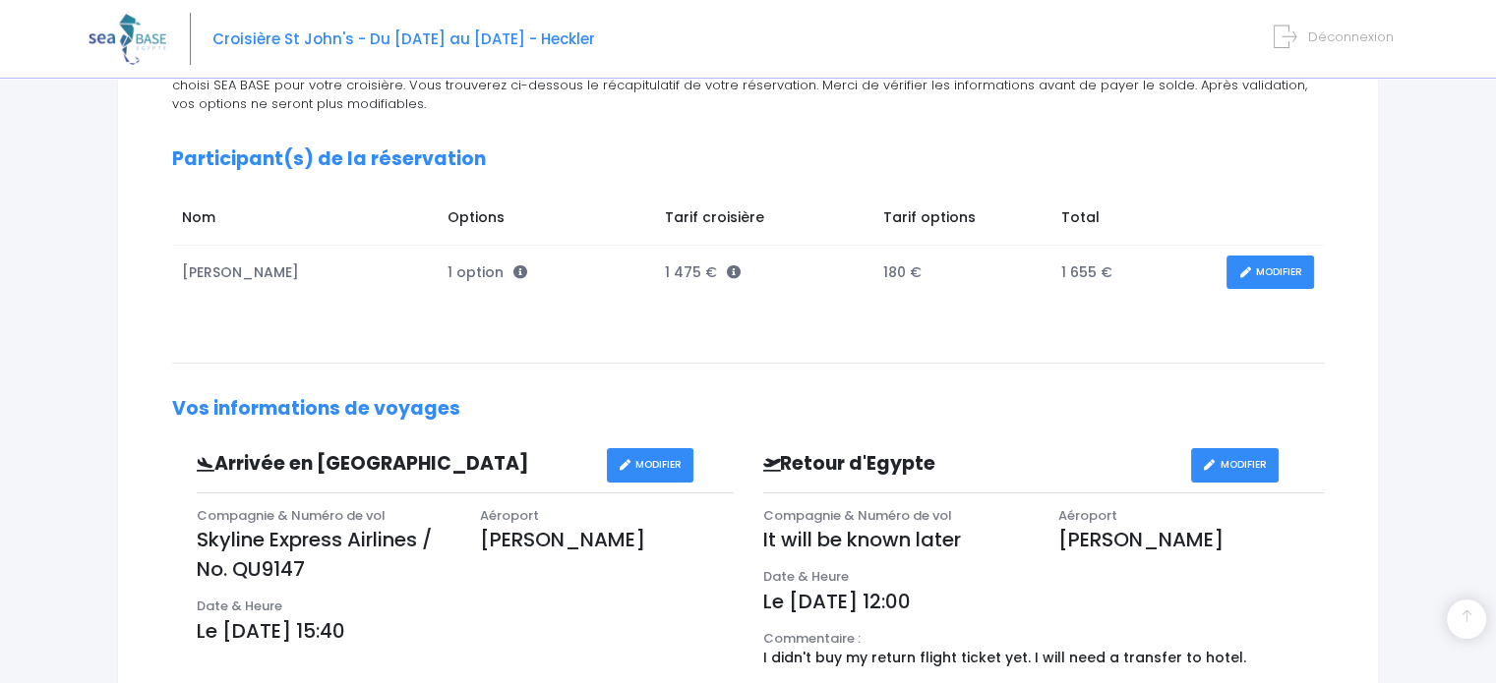
scroll to position [336, 0]
